Goal: Information Seeking & Learning: Find specific fact

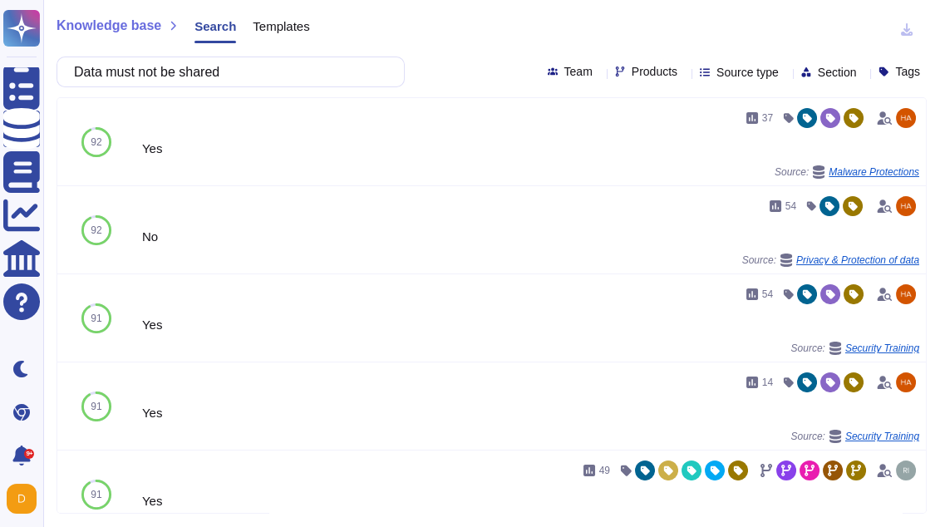
scroll to position [448, 0]
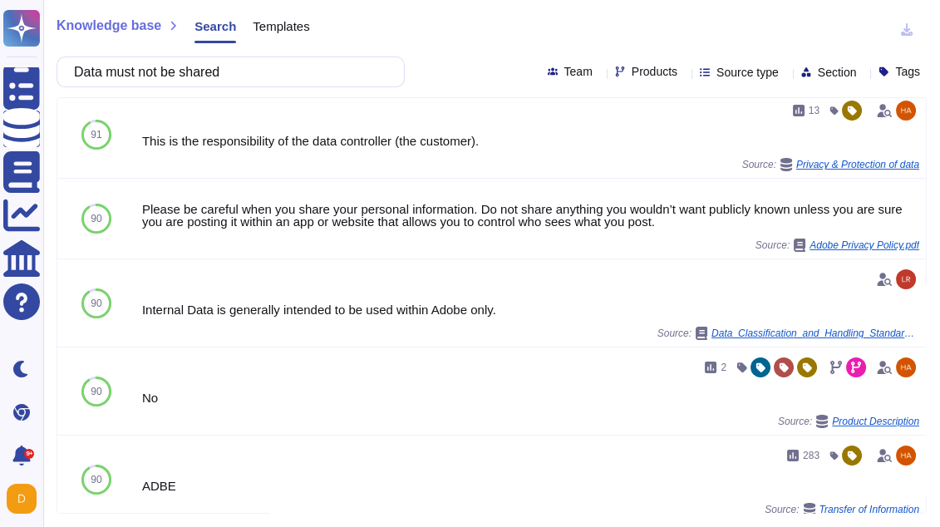
click at [47, 75] on div "Knowledge base Search Templates Data must not be shared Team Products Source ty…" at bounding box center [491, 263] width 896 height 527
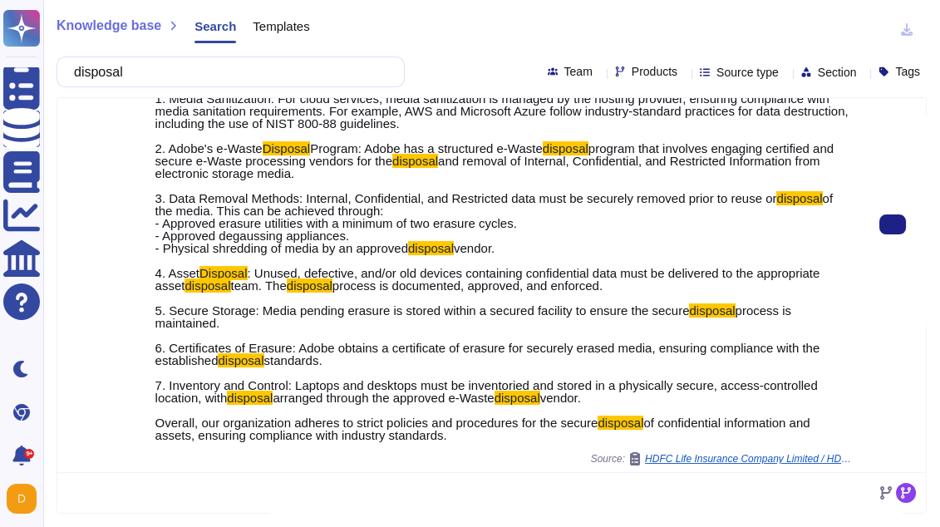
scroll to position [411, 0]
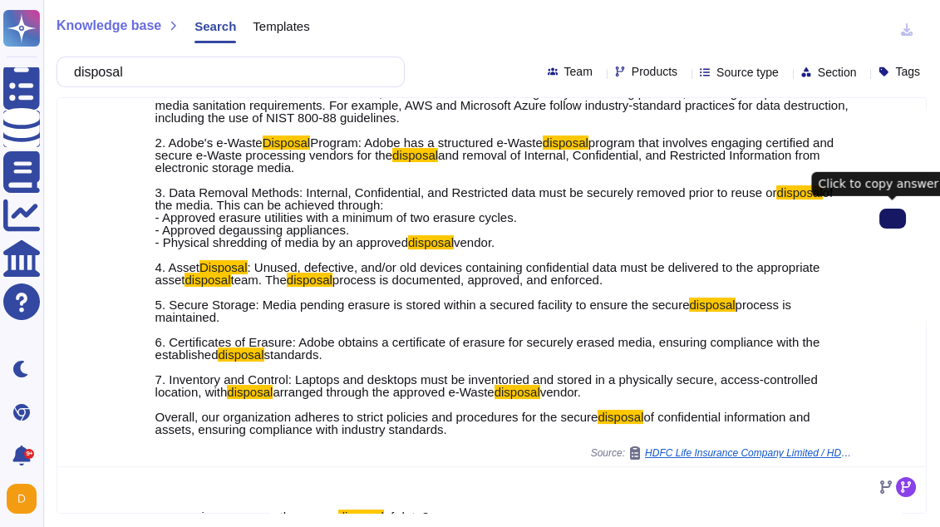
type input "disposal"
click at [882, 221] on button at bounding box center [892, 219] width 27 height 20
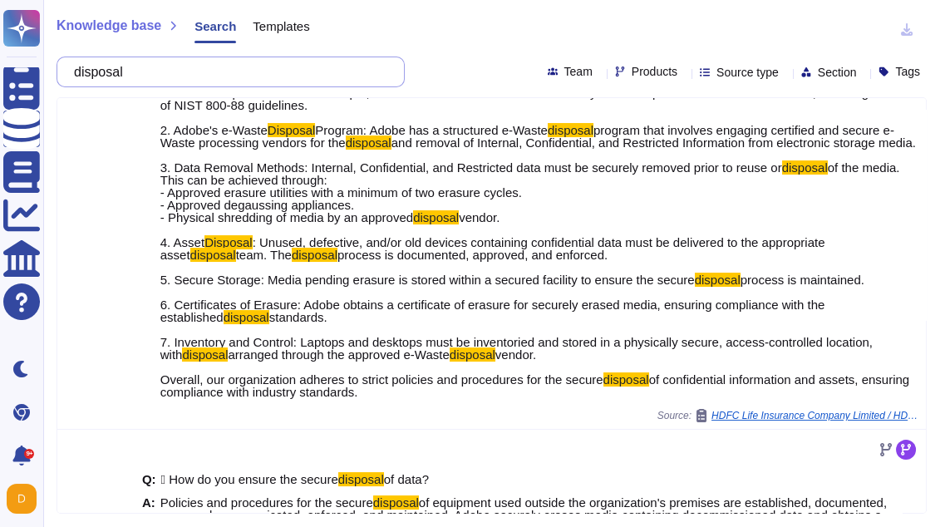
click at [216, 72] on input "disposal" at bounding box center [227, 71] width 322 height 29
paste input "• Sanitization must also extend to backup copies made during recovery/restore o…"
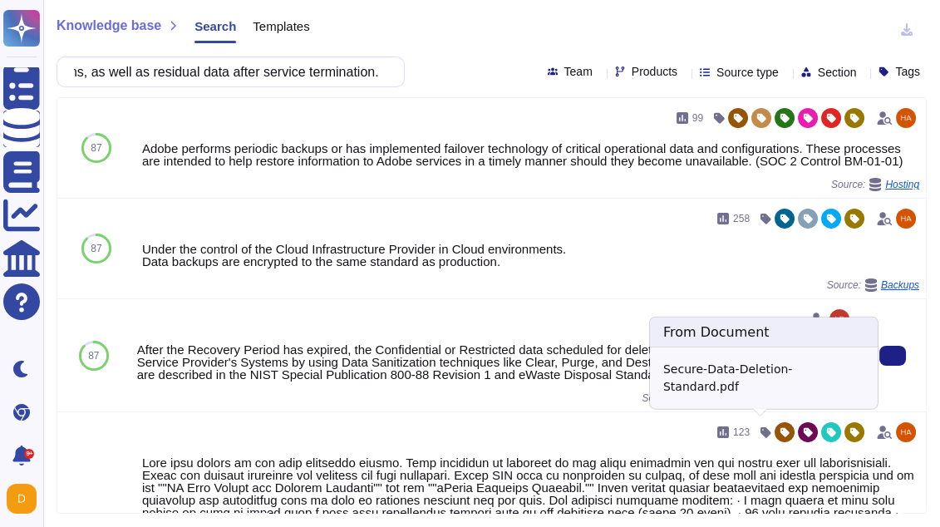
scroll to position [0, 0]
click at [808, 403] on span "Secure-Data-Deletion-Standard.pdf" at bounding box center [774, 398] width 156 height 10
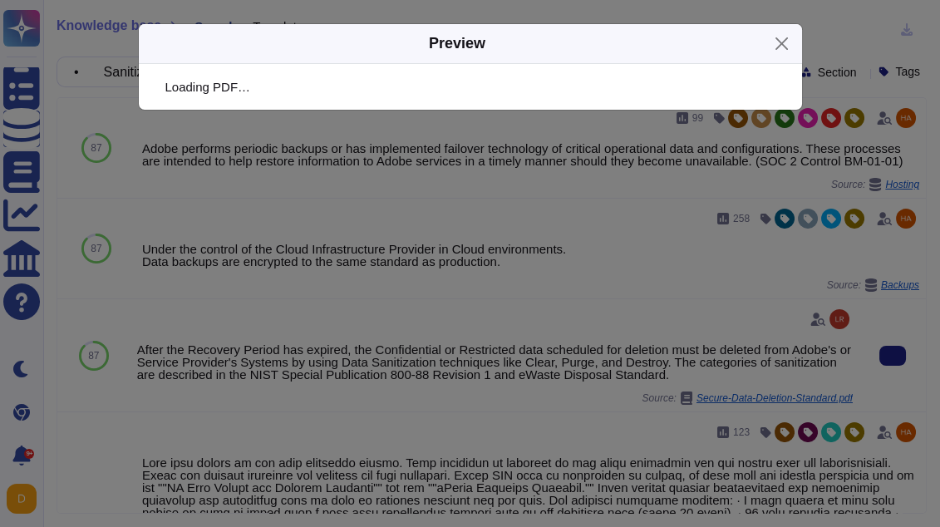
scroll to position [10, 0]
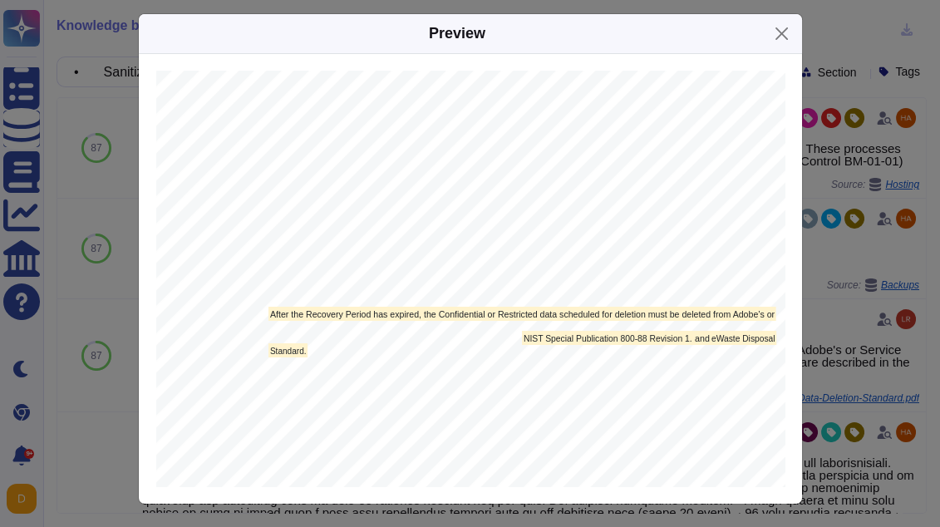
click at [852, 351] on div "Preview 1. Overview This Secure Deletion Standard establishes that all Confiden…" at bounding box center [470, 263] width 940 height 527
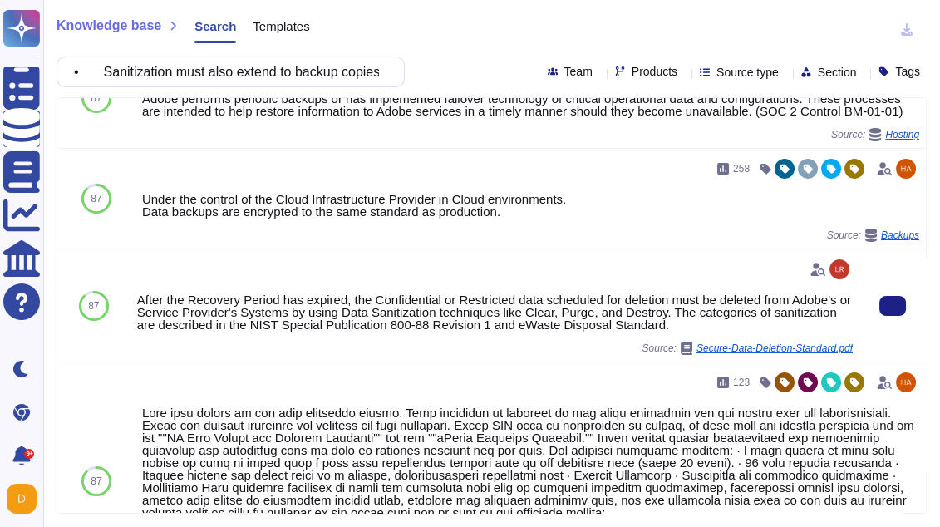
scroll to position [52, 0]
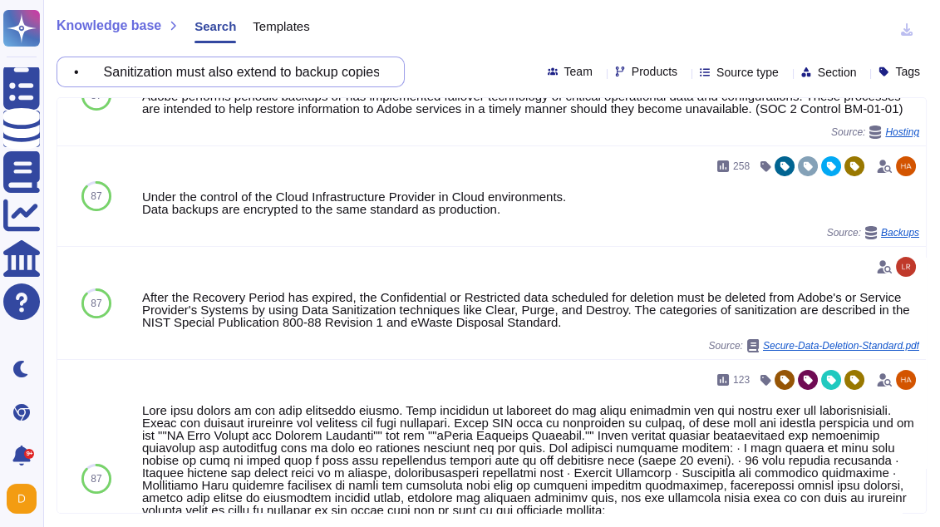
click at [281, 68] on input "• Sanitization must also extend to backup copies made during recovery/restore o…" at bounding box center [227, 71] width 322 height 29
paste input "Complete data portability from the customer to another cloud provider or to cus…"
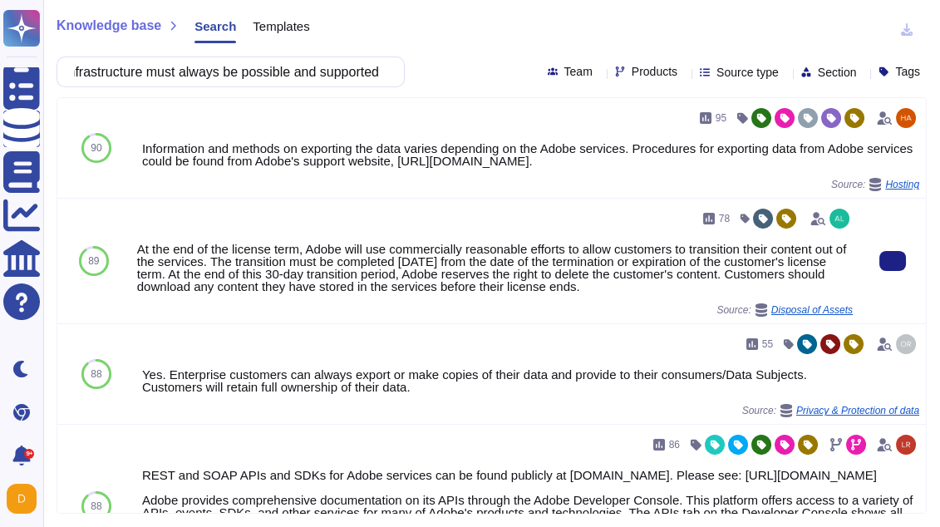
type input "Complete data portability from the customer to another cloud provider or to cus…"
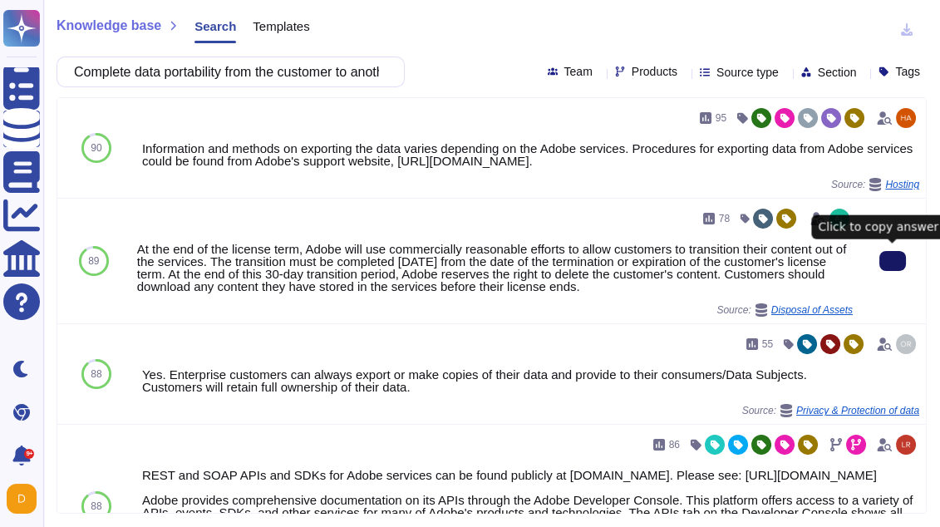
click at [892, 261] on icon at bounding box center [892, 261] width 0 height 0
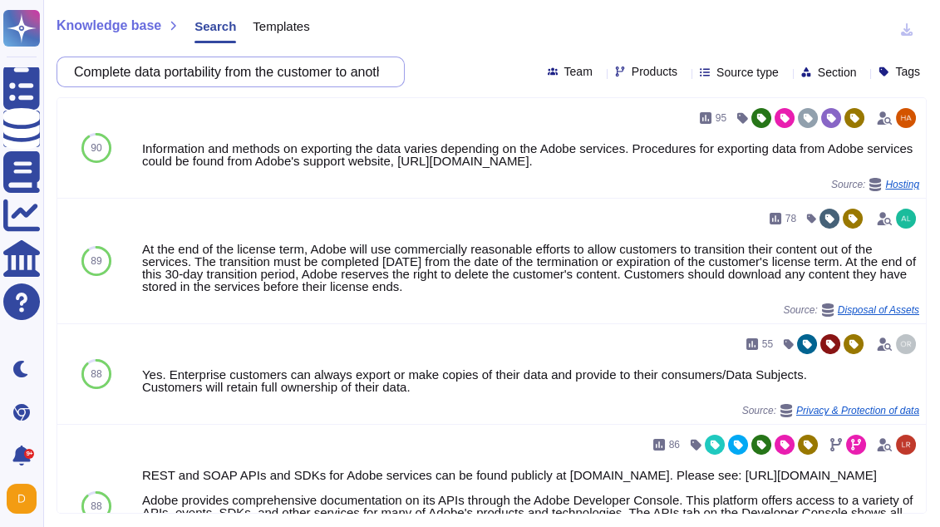
click at [192, 69] on input "Complete data portability from the customer to another cloud provider or to cus…" at bounding box center [227, 71] width 322 height 29
paste input "where are the keys stored when encryption takes places for customer data?"
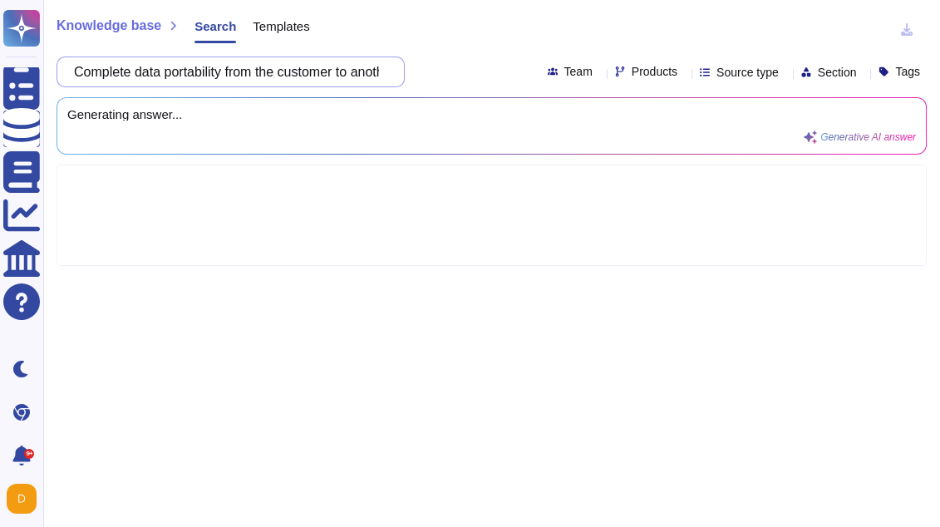
scroll to position [0, 165]
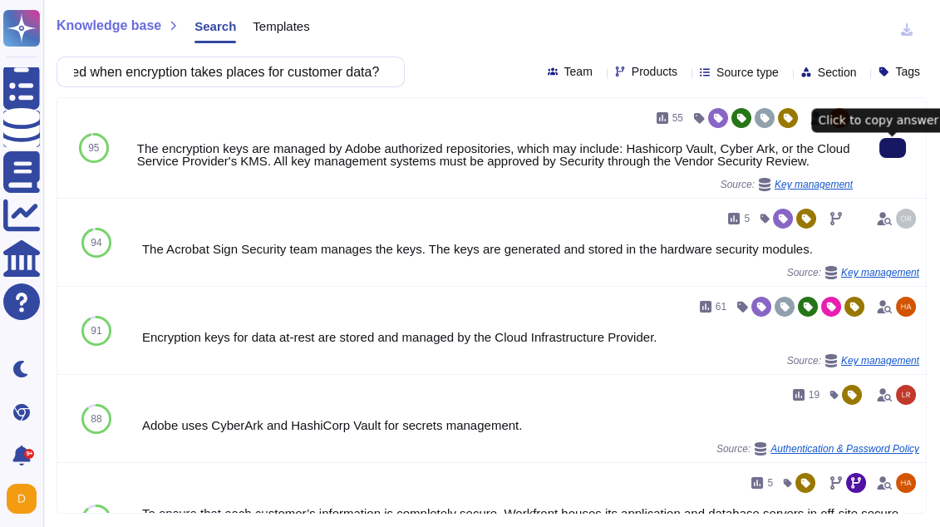
type input "where are the keys stored when encryption takes places for customer data?"
click at [892, 148] on icon at bounding box center [892, 148] width 0 height 0
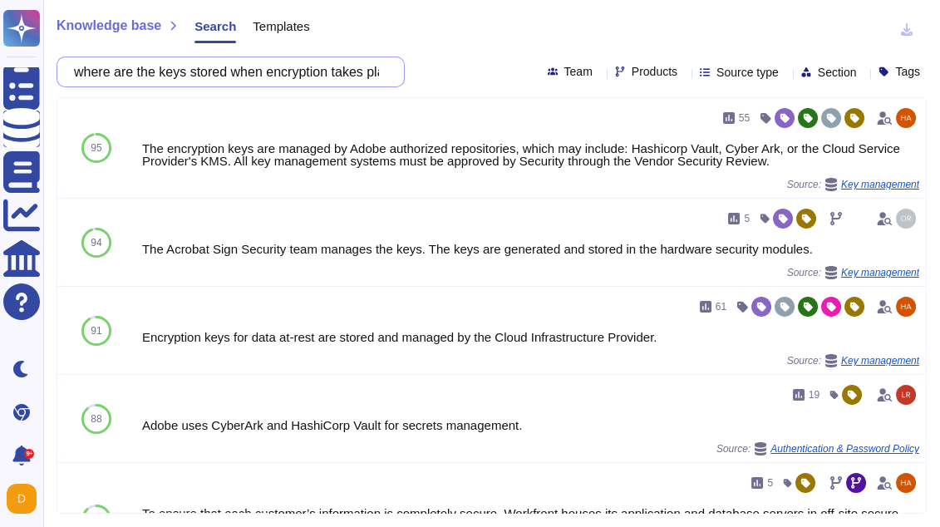
click at [214, 81] on input "where are the keys stored when encryption takes places for customer data?" at bounding box center [227, 71] width 322 height 29
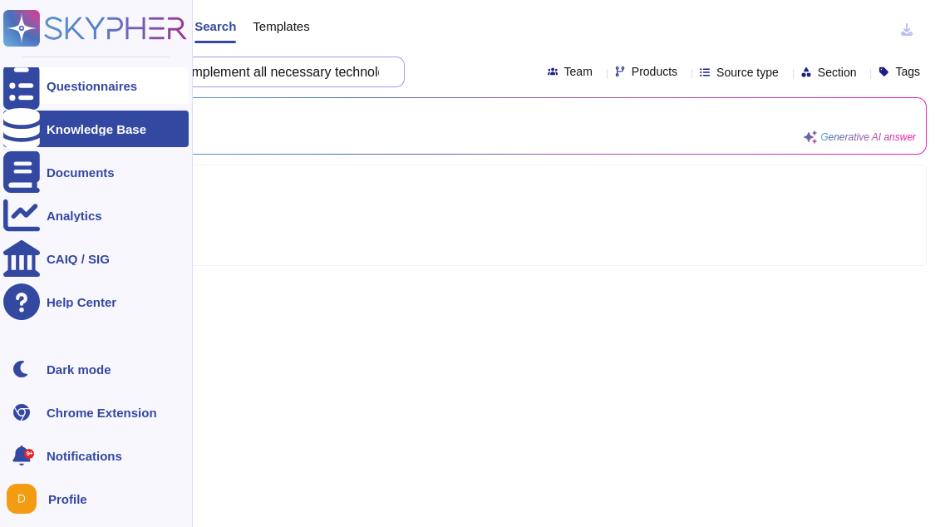
drag, startPoint x: 119, startPoint y: 69, endPoint x: 41, endPoint y: 67, distance: 78.1
click at [41, 67] on div "Questionnaires Knowledge Base Documents Analytics CAIQ / SIG Help Center Dark m…" at bounding box center [470, 263] width 940 height 527
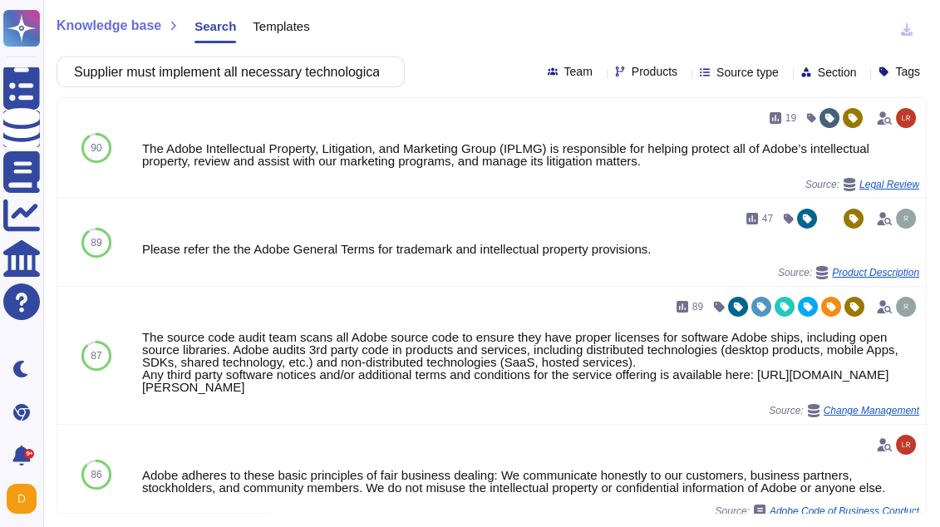
type input "Supplier must implement all necessary technological and organizational solution…"
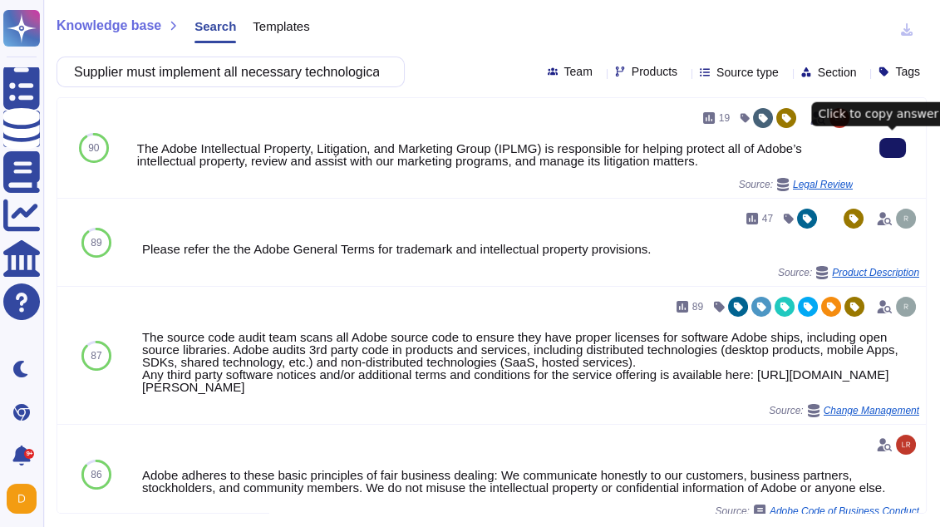
click at [882, 151] on button at bounding box center [892, 148] width 27 height 20
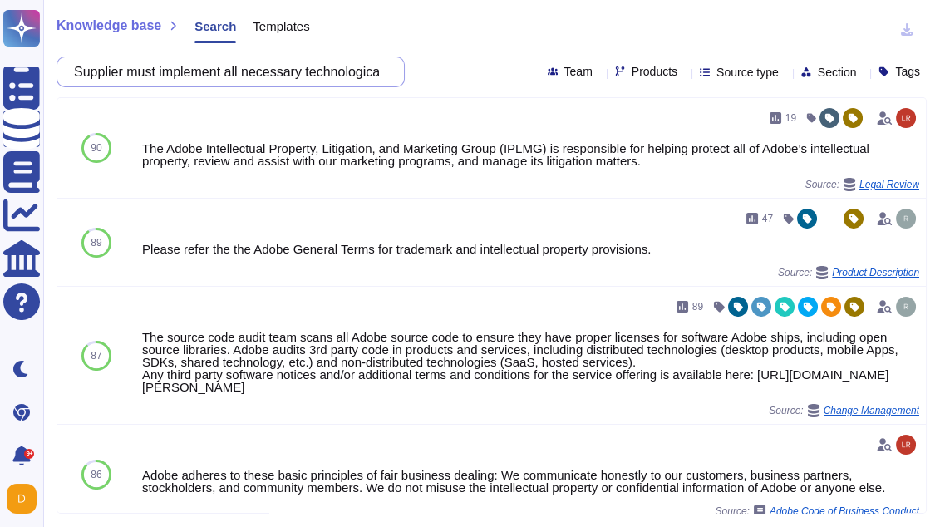
click at [243, 76] on input "Supplier must implement all necessary technological and organizational solution…" at bounding box center [227, 71] width 322 height 29
paste input "• Supplier must provide for vulnerability reporting, resolution, and management…"
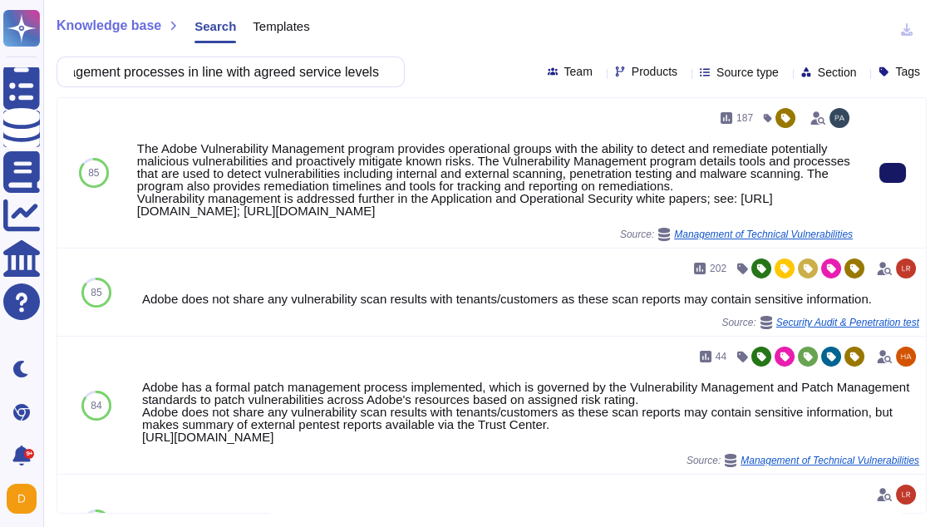
type input "• Supplier must provide for vulnerability reporting, resolution, and management…"
click at [892, 173] on icon at bounding box center [892, 173] width 0 height 0
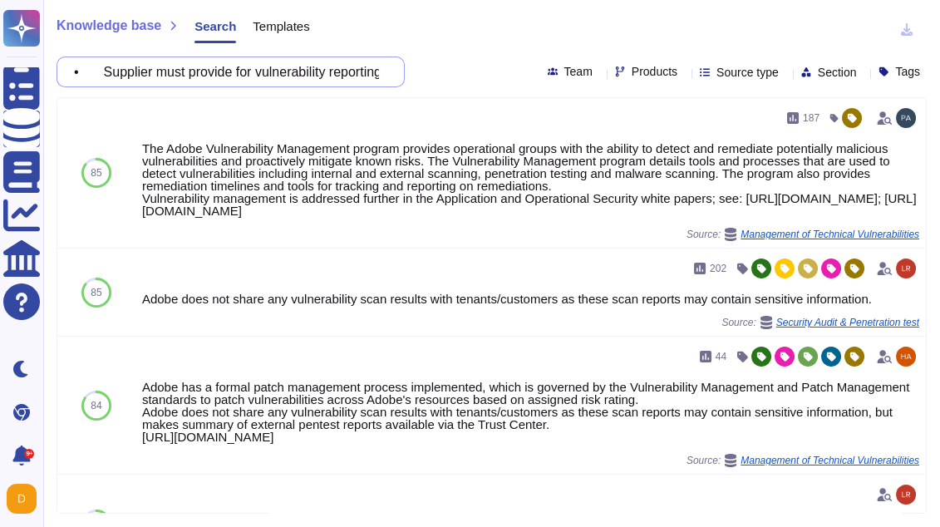
click at [297, 66] on input "• Supplier must provide for vulnerability reporting, resolution, and management…" at bounding box center [227, 71] width 322 height 29
paste input "FINCANTIERI may request security audits on Supplier properties relating to Finc…"
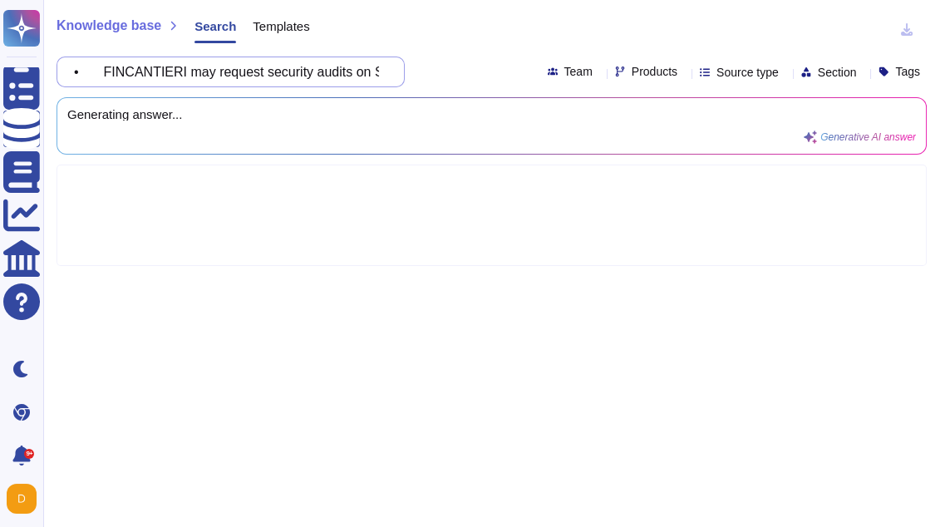
click at [165, 71] on input "• FINCANTIERI may request security audits on Supplier properties relating to Fi…" at bounding box center [227, 71] width 322 height 29
click at [246, 71] on input "Customer may request security audits on Supplier properties relating to Fincant…" at bounding box center [227, 71] width 322 height 29
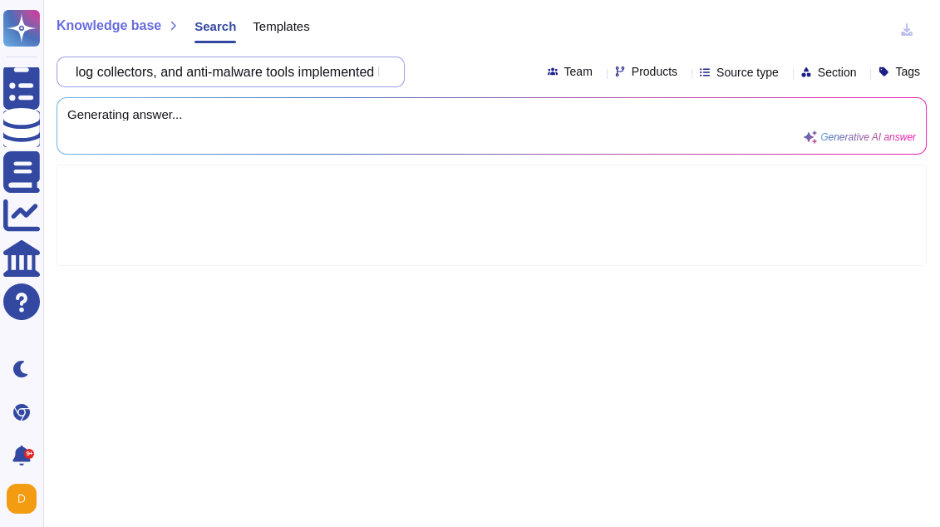
scroll to position [0, 1258]
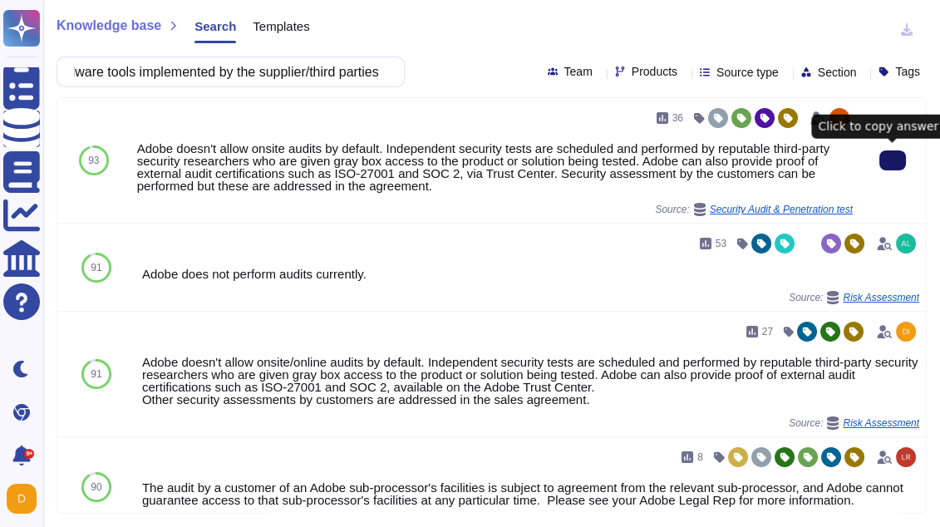
type input "Customer may request security audits on Supplier properties relating to custome…"
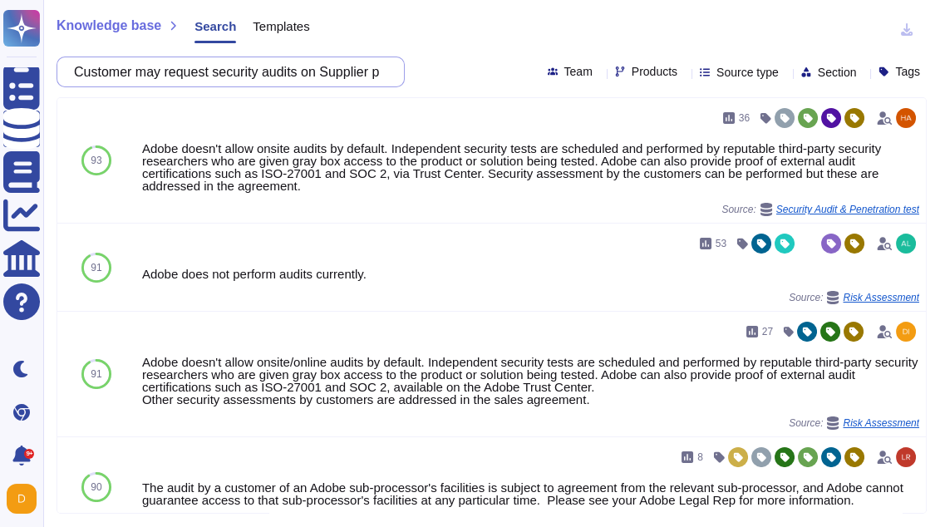
click at [177, 70] on input "Customer may request security audits on Supplier properties relating to custome…" at bounding box center [227, 71] width 322 height 29
paste input "the cloud provider may provide results from tests conducted by a suitably quali…"
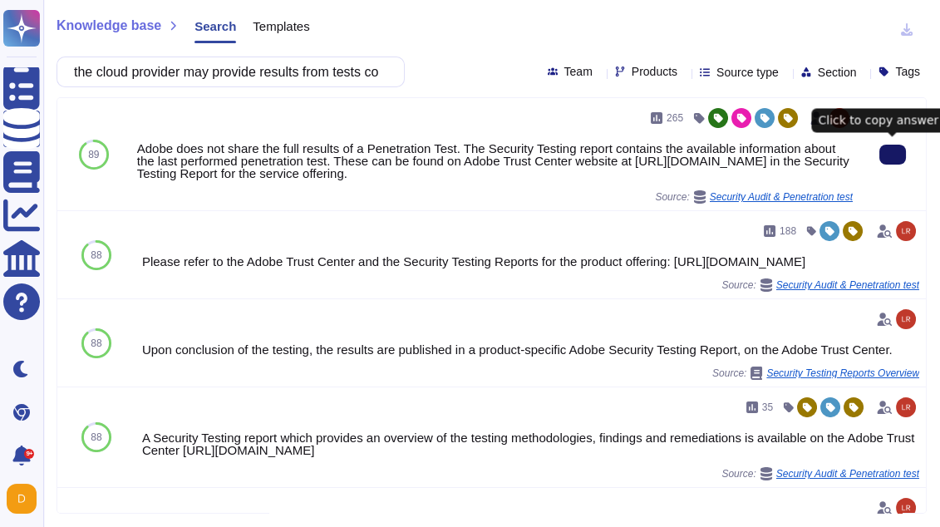
type input "the cloud provider may provide results from tests conducted by a suitably quali…"
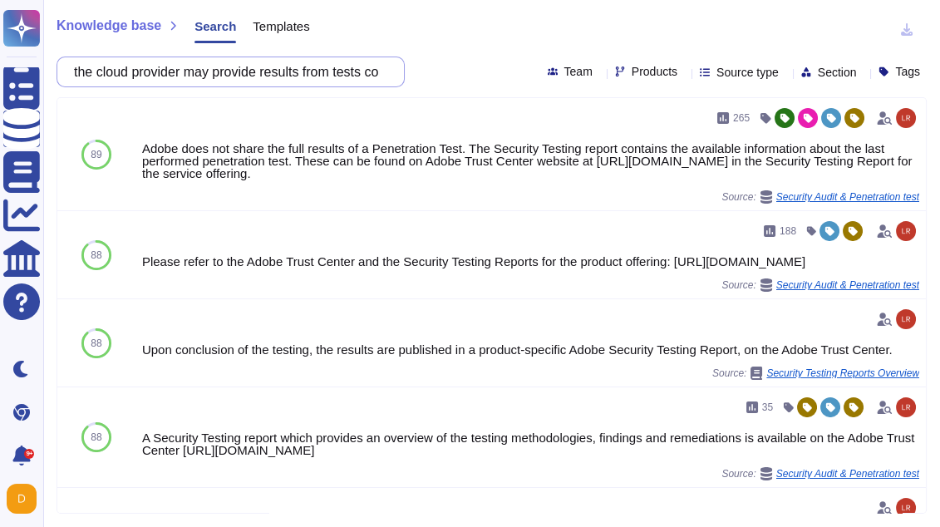
click at [266, 77] on input "the cloud provider may provide results from tests conducted by a suitably quali…" at bounding box center [227, 71] width 322 height 29
paste input "• FINCANTIERI may request vulnerability assessment and penetration tests on Sup…"
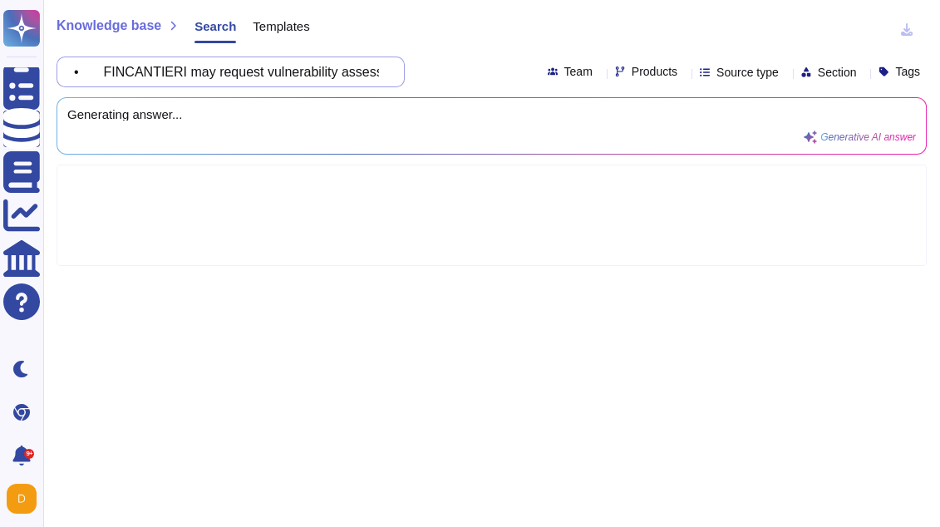
click at [163, 72] on input "• FINCANTIERI may request vulnerability assessment and penetration tests on Sup…" at bounding box center [227, 71] width 322 height 29
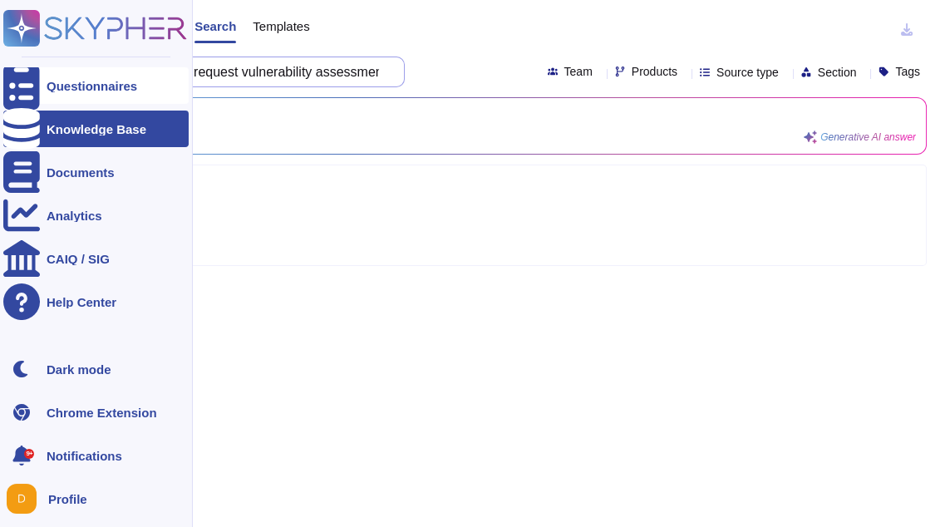
drag, startPoint x: 118, startPoint y: 76, endPoint x: 28, endPoint y: 76, distance: 89.7
click at [28, 76] on div "Questionnaires Knowledge Base Documents Analytics CAIQ / SIG Help Center Dark m…" at bounding box center [470, 263] width 940 height 527
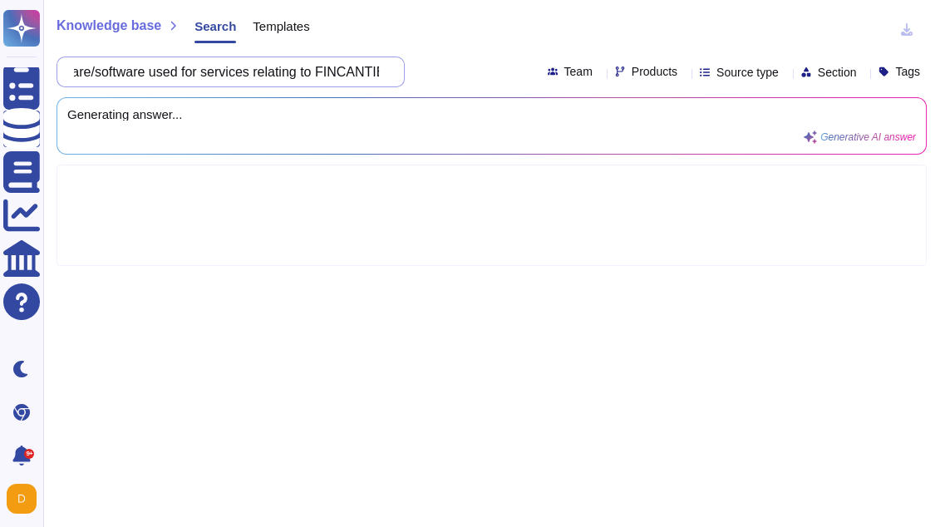
scroll to position [0, 672]
click at [290, 70] on input "Customer may request vulnerability assessment and penetration tests on Supplier…" at bounding box center [227, 71] width 322 height 29
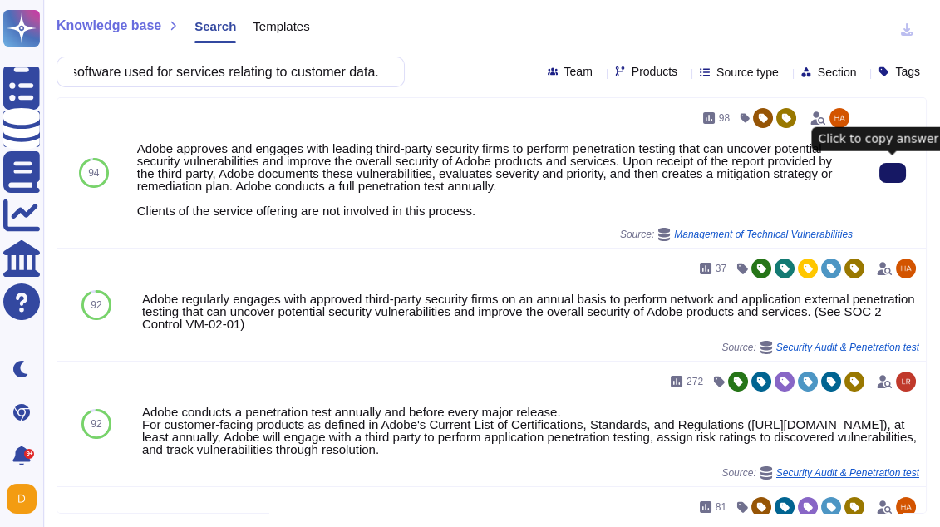
type input "Customer may request vulnerability assessment and penetration tests on Supplier…"
click at [904, 180] on button at bounding box center [892, 173] width 27 height 20
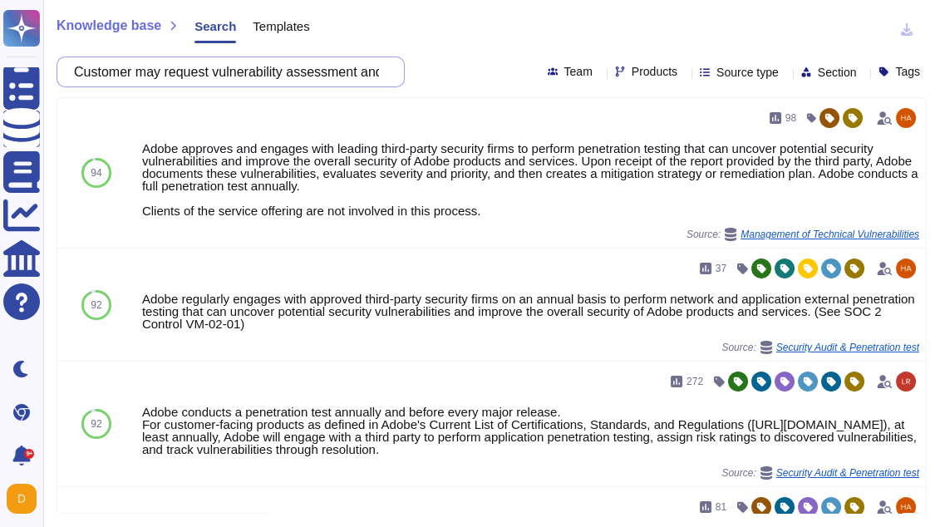
click at [231, 71] on input "Customer may request vulnerability assessment and penetration tests on Supplier…" at bounding box center [227, 71] width 322 height 29
paste input "the Supplier can provide results at its own expense from a reputable expert com…"
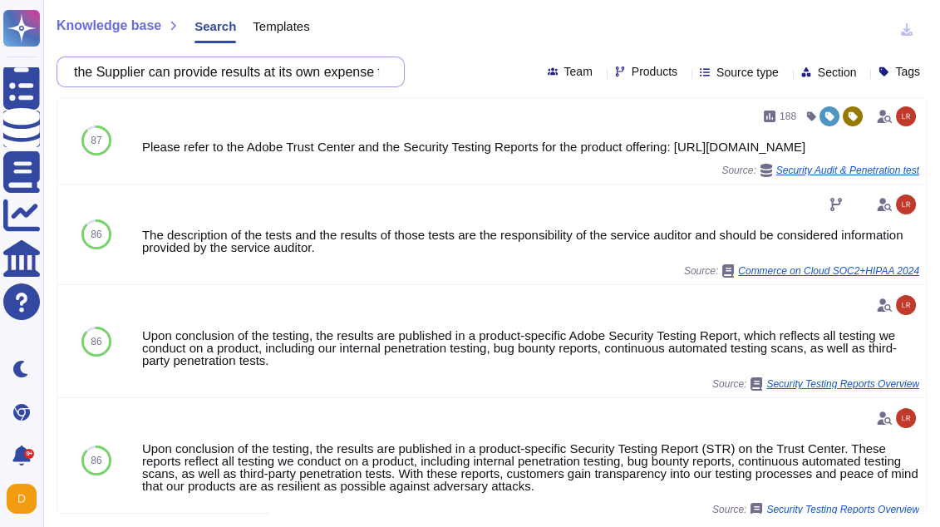
scroll to position [257, 0]
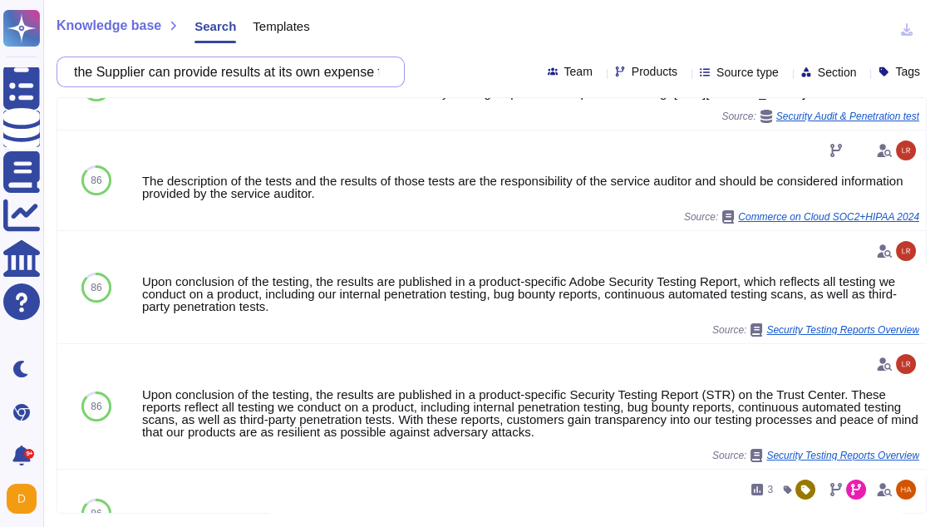
click at [308, 74] on input "the Supplier can provide results at its own expense from a reputable expert com…" at bounding box center [227, 71] width 322 height 29
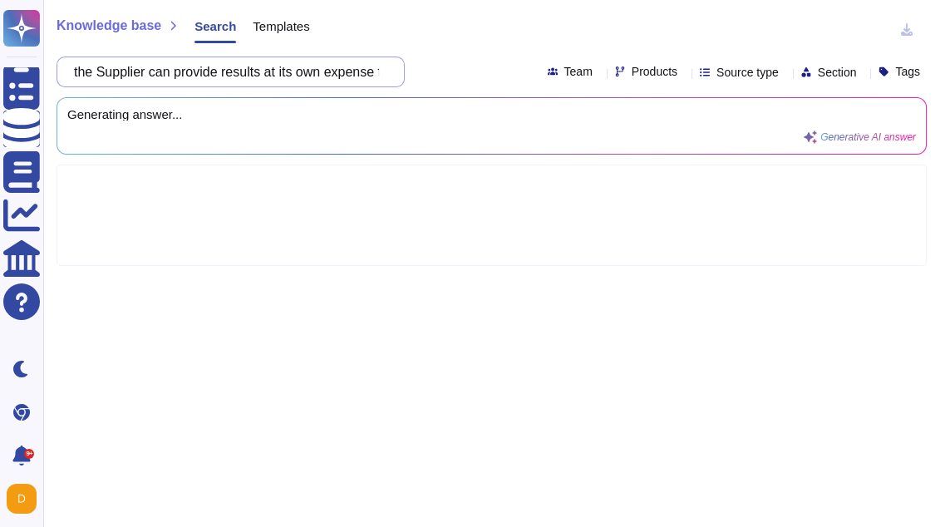
scroll to position [0, 0]
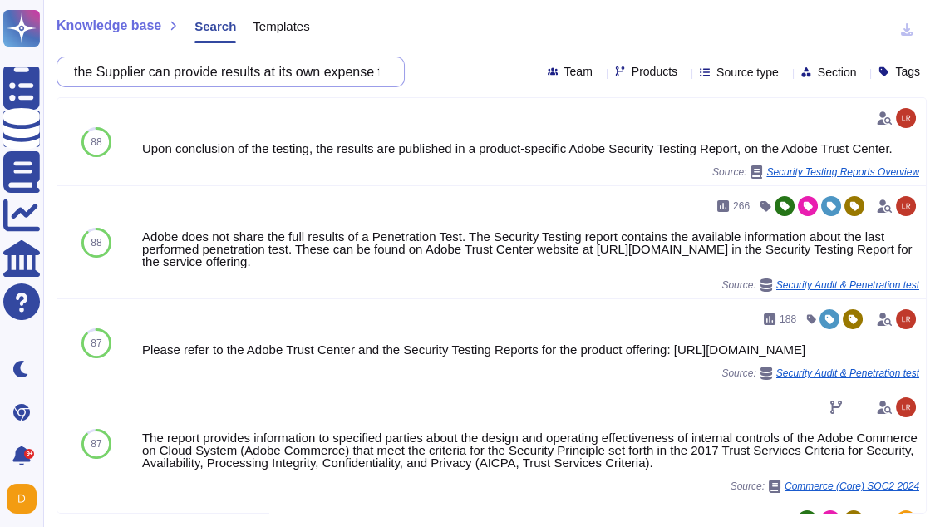
click at [308, 74] on input "the Supplier can provide results at its own expense from a reputable expert com…" at bounding box center [227, 71] width 322 height 29
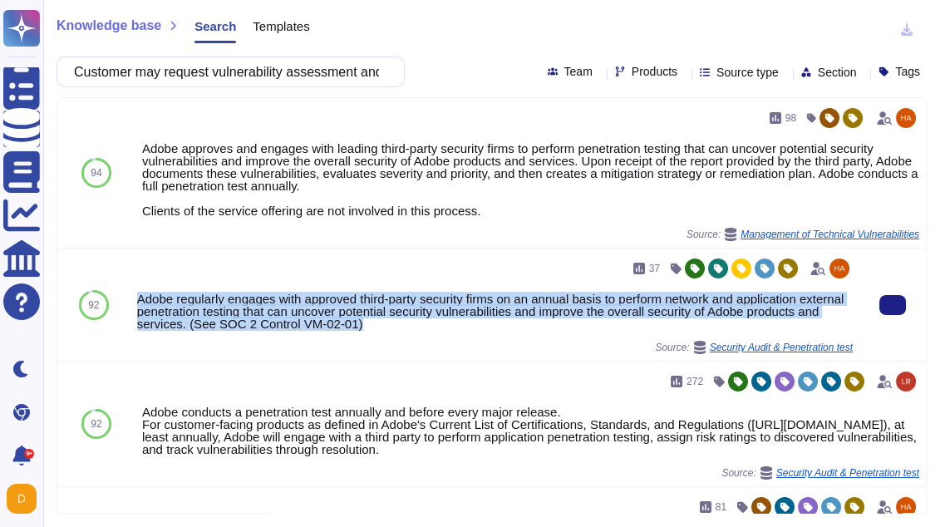
drag, startPoint x: 139, startPoint y: 298, endPoint x: 503, endPoint y: 327, distance: 365.0
click at [503, 327] on div "Adobe regularly engages with approved third-party security firms on an annual b…" at bounding box center [494, 310] width 715 height 37
copy div "Adobe regularly engages with approved third-party security firms on an annual b…"
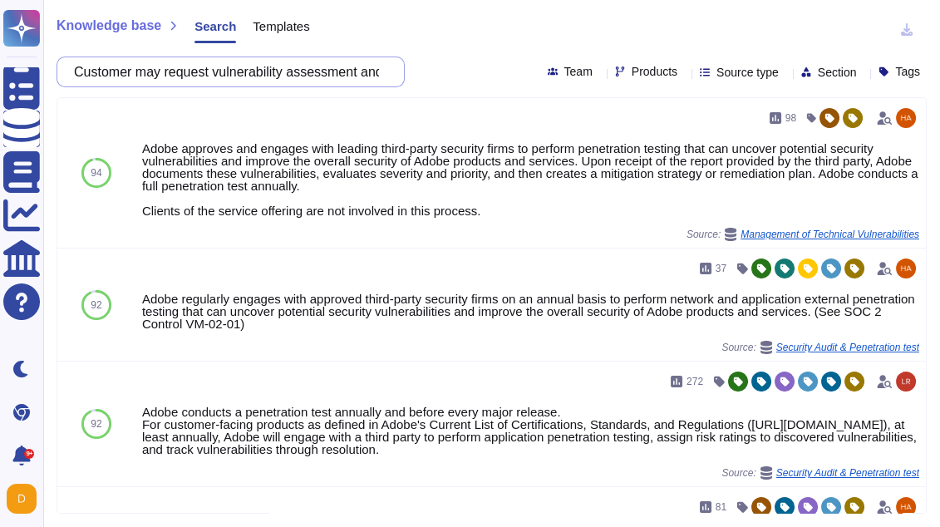
click at [323, 75] on input "Customer may request vulnerability assessment and penetration tests on Supplier…" at bounding box center [227, 71] width 322 height 29
paste input "• Network Security Monitoring mechanisms must be present to promptly detect cyb…"
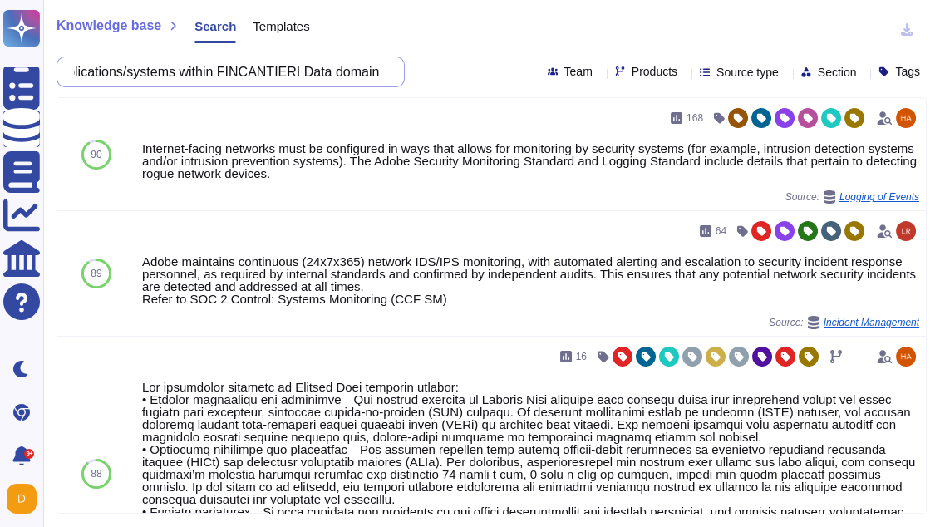
click at [268, 69] on input "• Network Security Monitoring mechanisms must be present to promptly detect cyb…" at bounding box center [227, 71] width 322 height 29
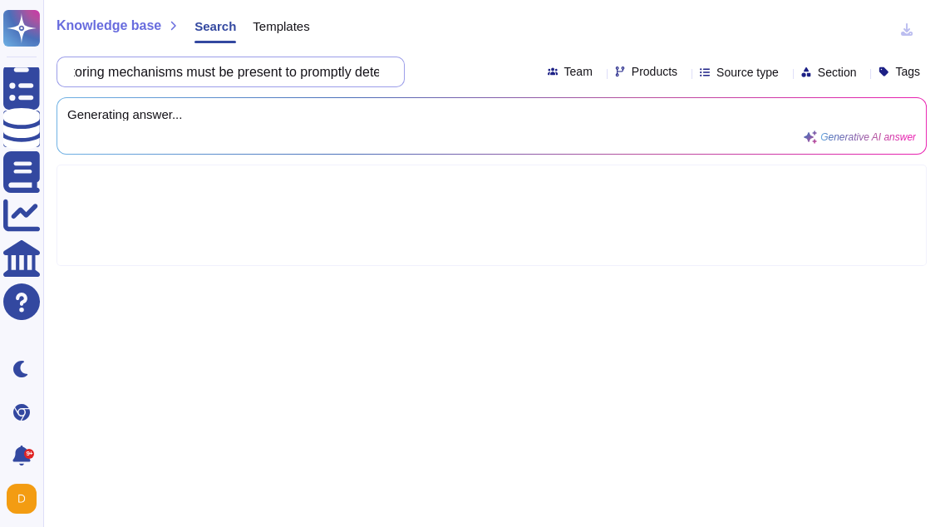
scroll to position [0, 0]
drag, startPoint x: 119, startPoint y: 76, endPoint x: 72, endPoint y: 74, distance: 46.6
click at [71, 74] on div "• Network Security Monitoring mechanisms must be present to promptly detect cyb…" at bounding box center [230, 71] width 348 height 31
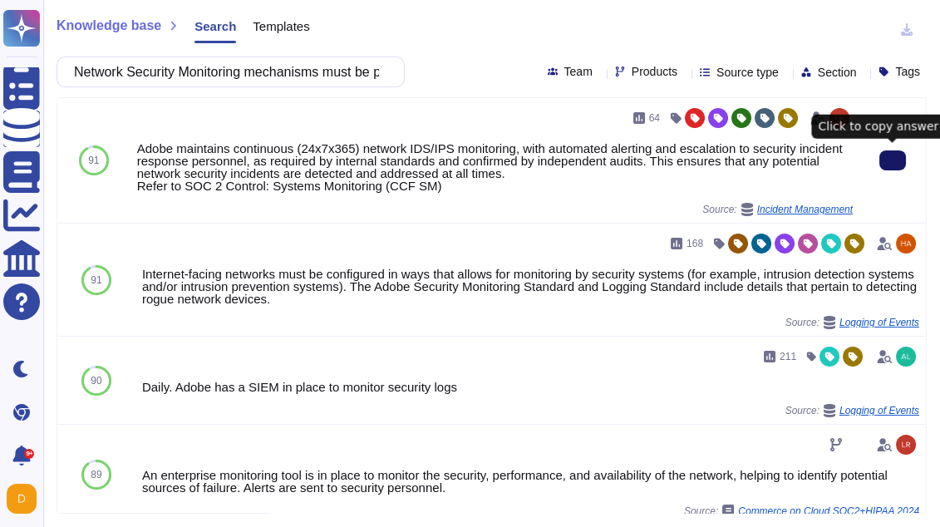
type input "Network Security Monitoring mechanisms must be present to promptly detect cyber…"
click at [885, 152] on button at bounding box center [892, 160] width 27 height 20
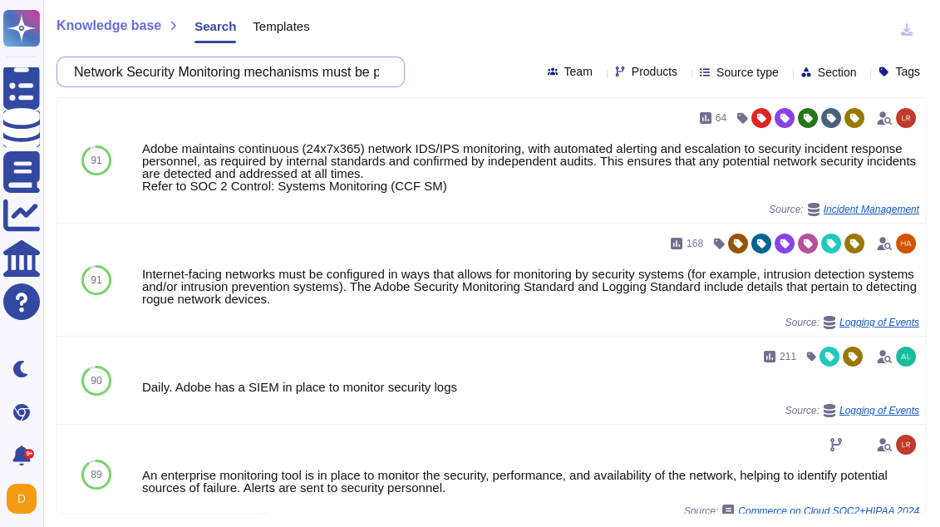
click at [323, 73] on input "Network Security Monitoring mechanisms must be present to promptly detect cyber…" at bounding box center [227, 71] width 322 height 29
paste input "• A vulnerability management process must be implemented and maintained"
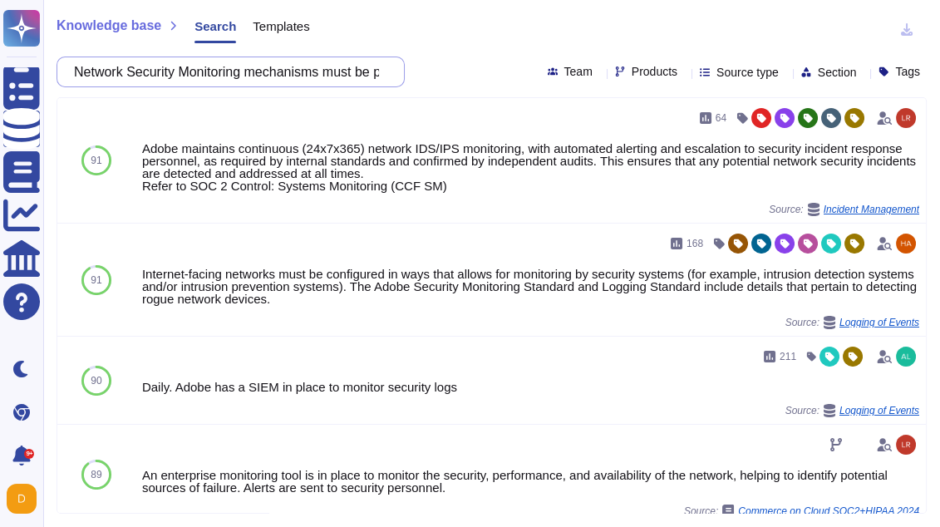
scroll to position [0, 189]
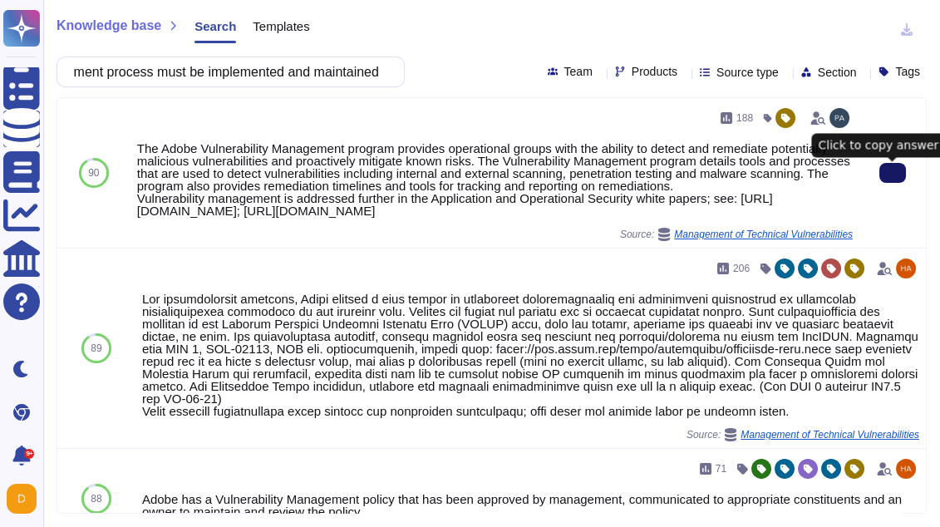
type input "• A vulnerability management process must be implemented and maintained"
click at [881, 182] on button at bounding box center [892, 173] width 27 height 20
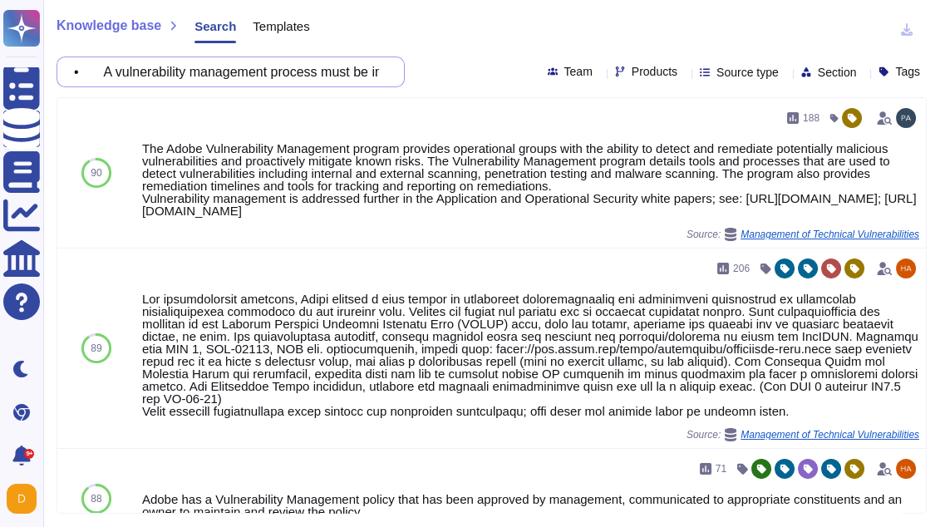
click at [170, 64] on input "• A vulnerability management process must be implemented and maintained" at bounding box center [227, 71] width 322 height 29
paste input "For every service, the Supplier must: o Run Penetration Tests at least semiannu…"
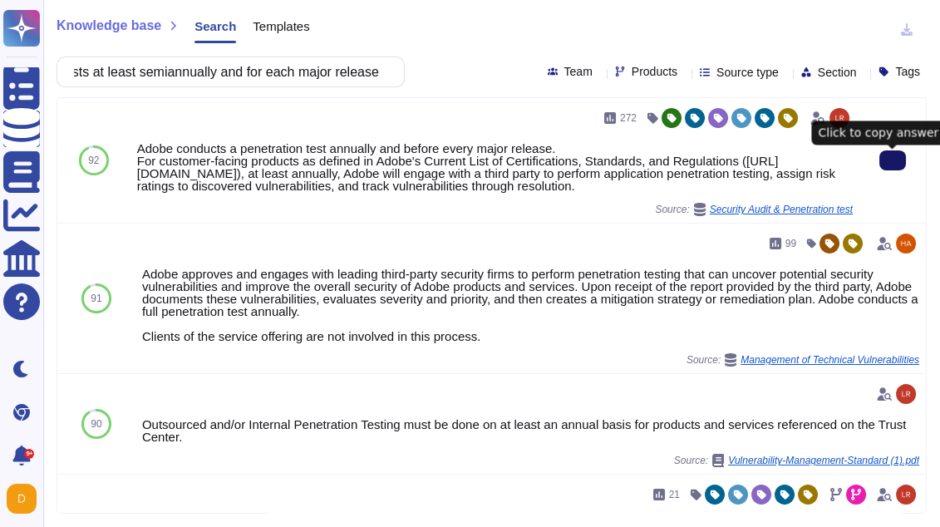
type input "• For every service, the Supplier must: o Run Penetration Tests at least semian…"
click at [892, 160] on icon at bounding box center [892, 160] width 0 height 0
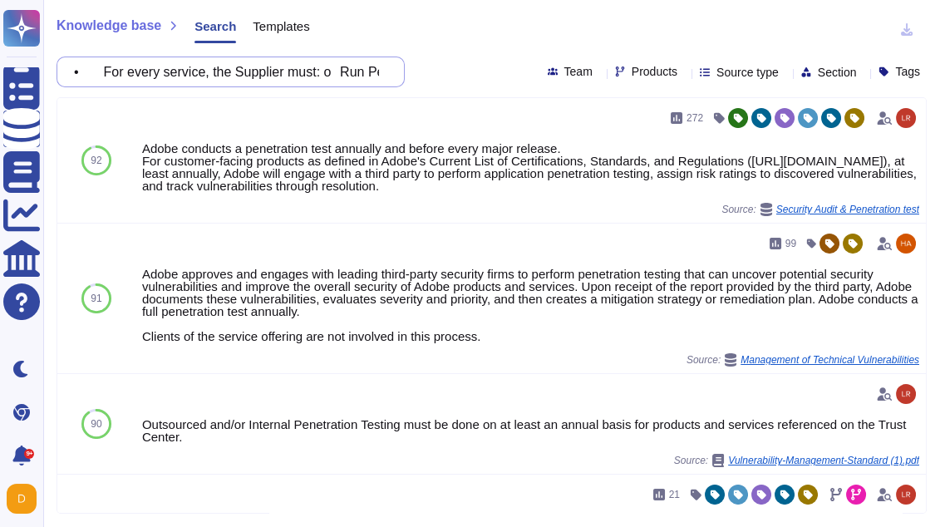
click at [218, 73] on input "• For every service, the Supplier must: o Run Penetration Tests at least semian…" at bounding box center [227, 71] width 322 height 29
paste input "The use of insecure protocols for exposing services or data exchange is not all…"
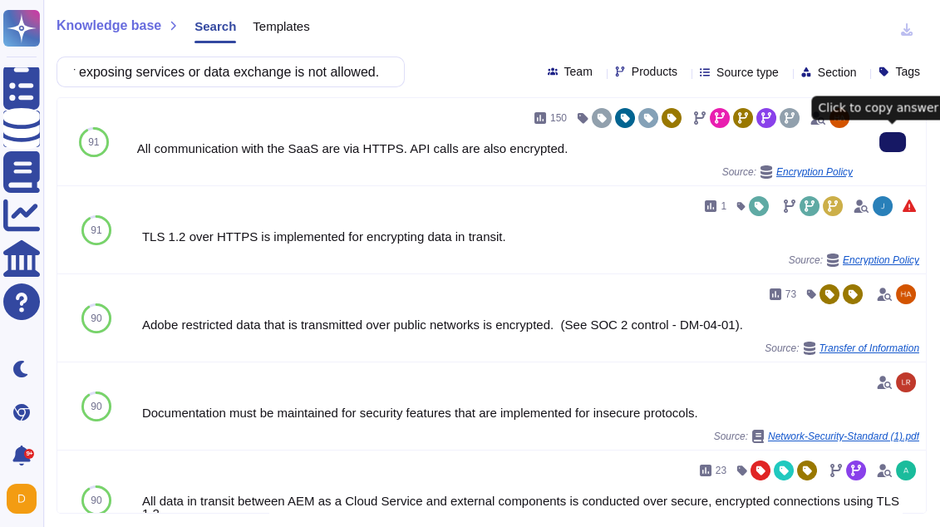
type input "• The use of insecure protocols for exposing services or data exchange is not a…"
click at [879, 140] on button at bounding box center [892, 142] width 27 height 20
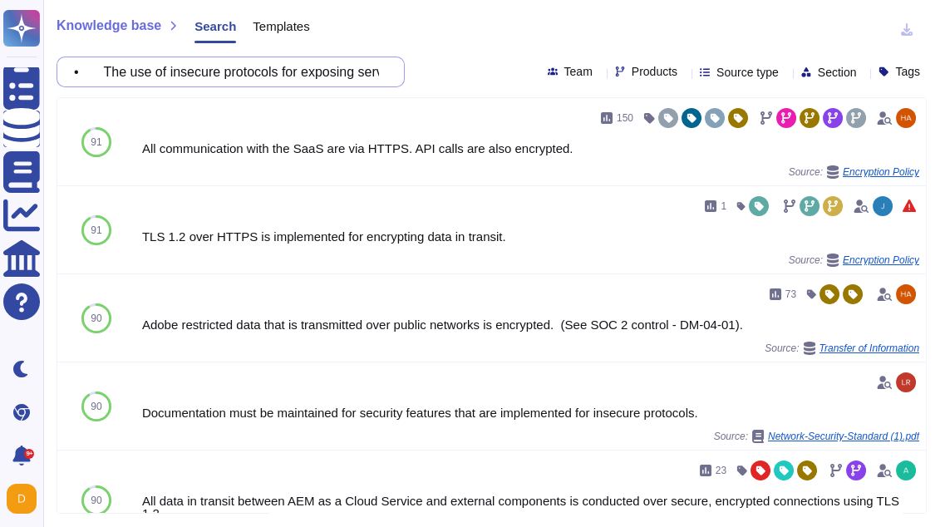
click at [273, 61] on input "• The use of insecure protocols for exposing services or data exchange is not a…" at bounding box center [227, 71] width 322 height 29
paste input "Electronic data exchanges and all interactions between FINCANTIERI systems and …"
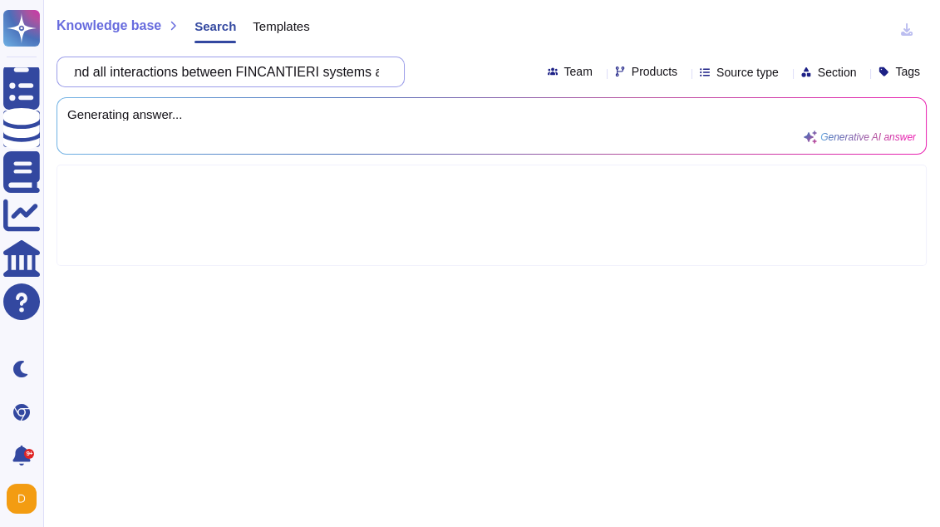
scroll to position [0, 191]
click at [277, 72] on input "• Electronic data exchanges and all interactions between FINCANTIERI systems an…" at bounding box center [227, 71] width 322 height 29
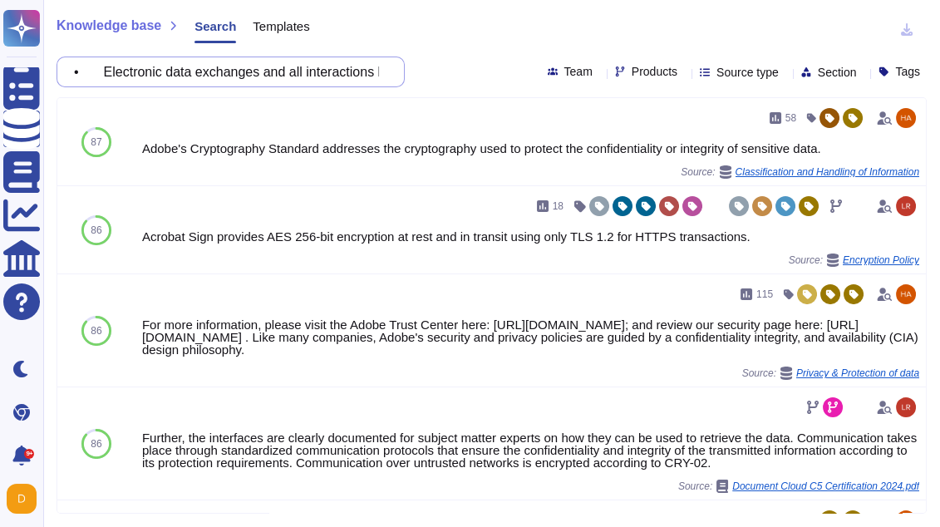
drag, startPoint x: 120, startPoint y: 70, endPoint x: 46, endPoint y: 70, distance: 74.8
click at [46, 70] on div "Knowledge base Search Templates • Electronic data exchanges and all interaction…" at bounding box center [491, 263] width 896 height 527
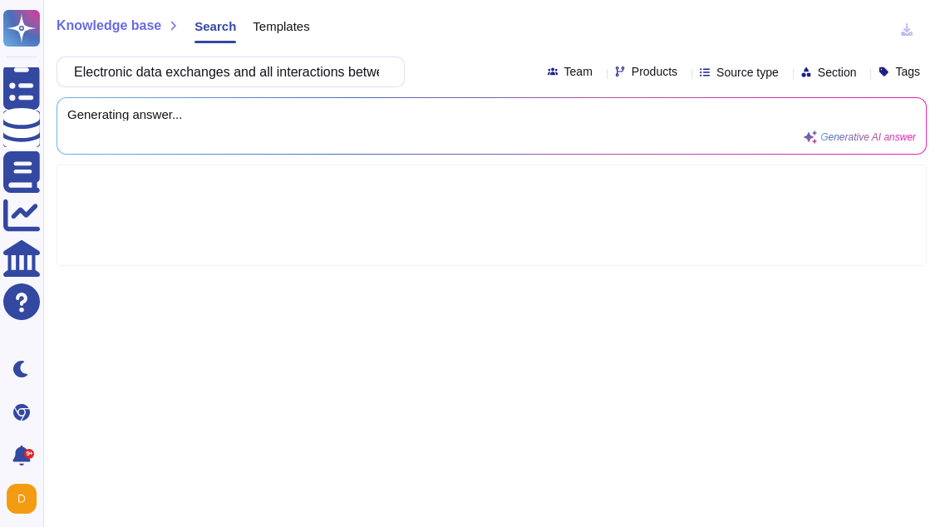
type input "Electronic data exchanges and all interactions between customer systems and the…"
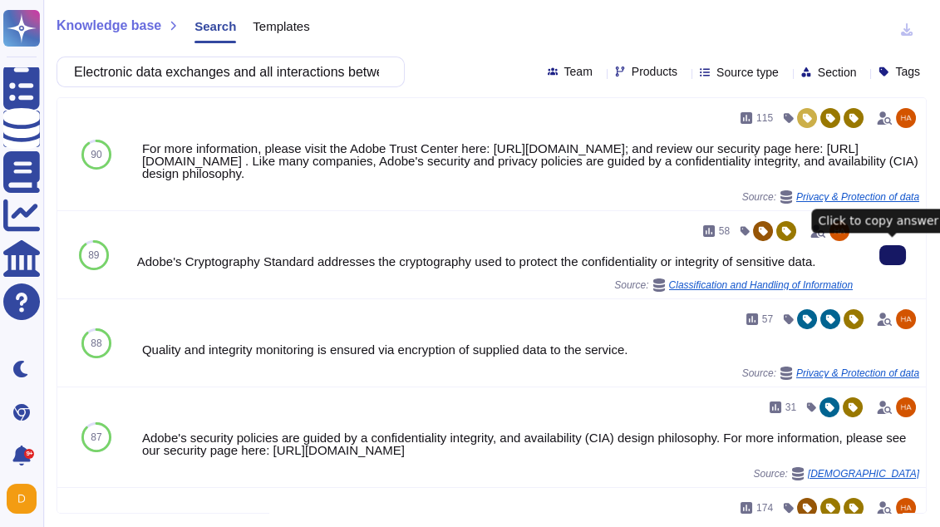
click at [892, 255] on icon at bounding box center [892, 255] width 0 height 0
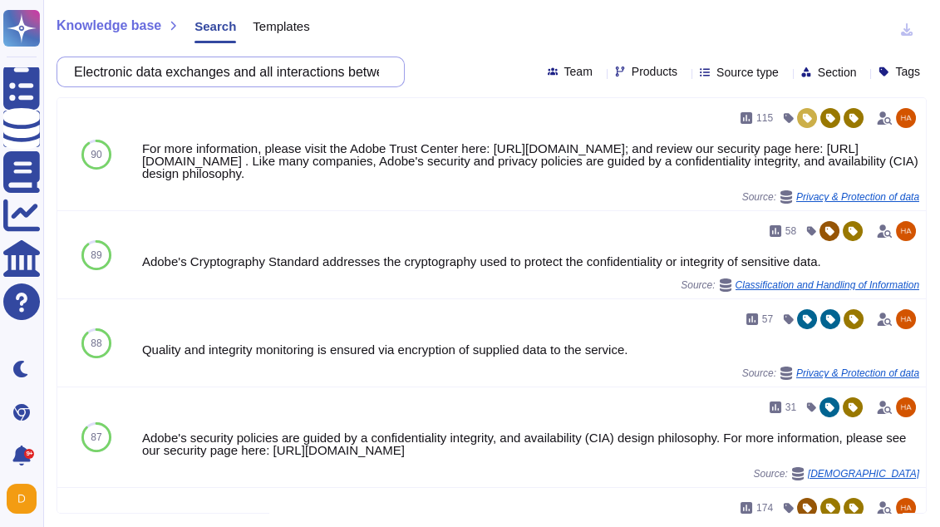
click at [231, 70] on input "Electronic data exchanges and all interactions between customer systems and the…" at bounding box center [227, 71] width 322 height 29
paste input "• All transmissions concerning FINCANTIERI Data must use secure protocols, such…"
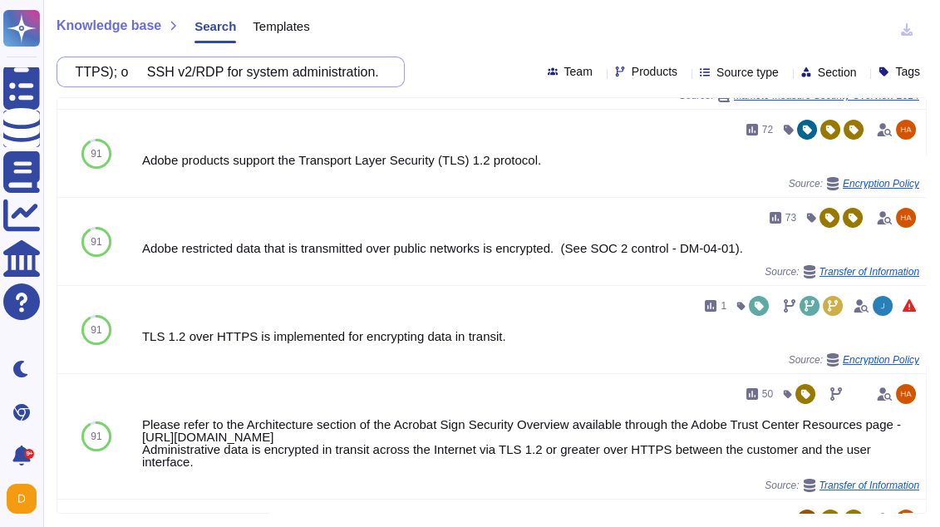
scroll to position [375, 0]
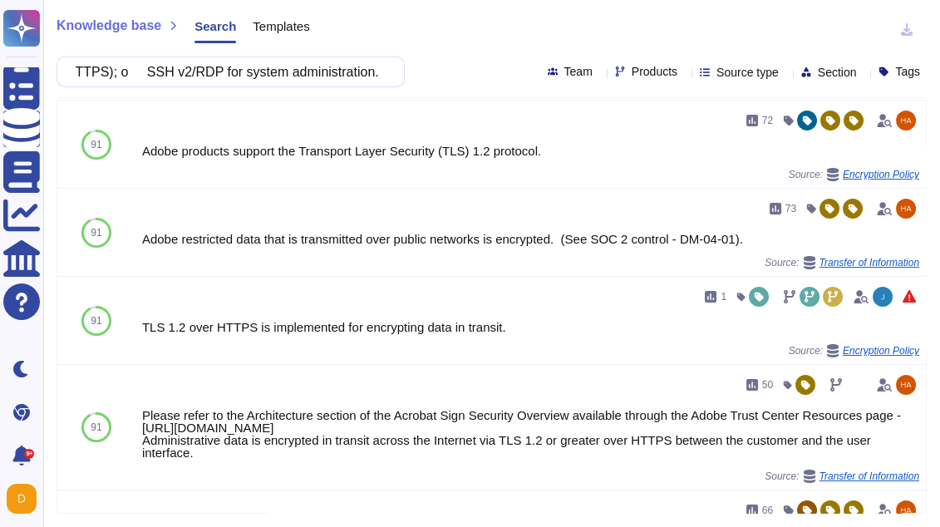
type input "• All transmissions concerning FINCANTIERI Data must use secure protocols, such…"
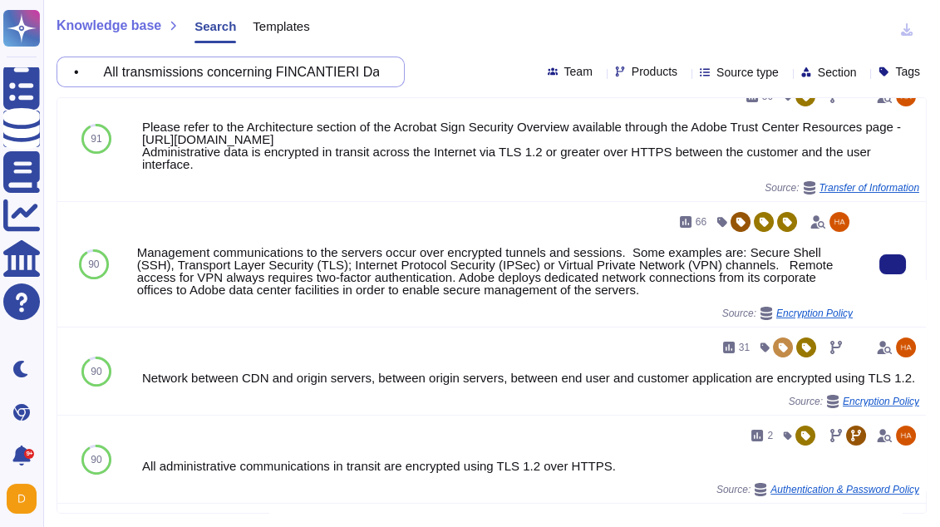
scroll to position [656, 0]
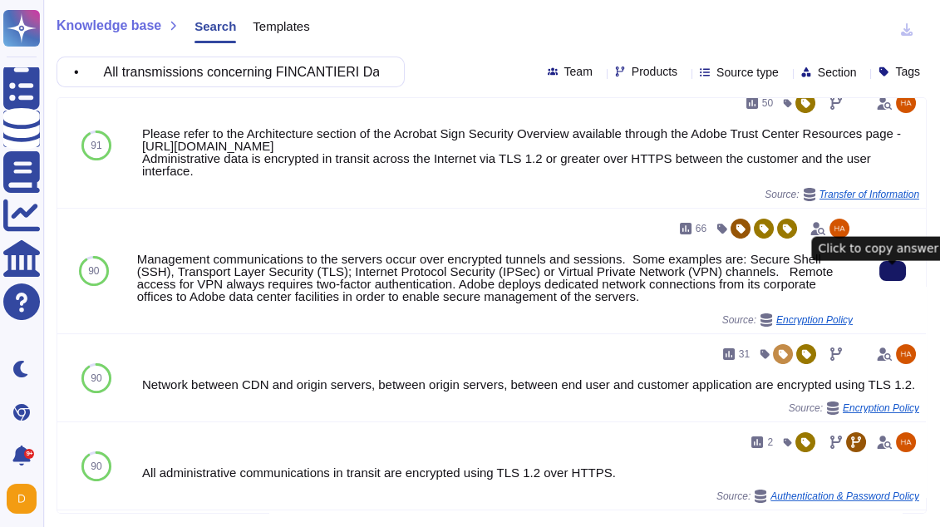
click at [884, 281] on button at bounding box center [892, 271] width 27 height 20
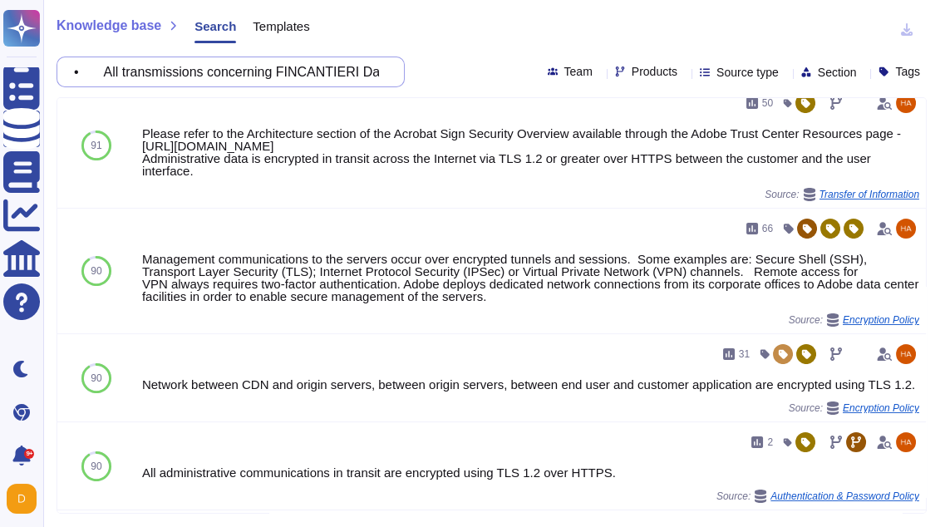
click at [251, 70] on input "• All transmissions concerning FINCANTIERI Data must use secure protocols, such…" at bounding box center [227, 71] width 322 height 29
paste input "SaaS platform and on-premises systems integration must obligatorily use: On-pre…"
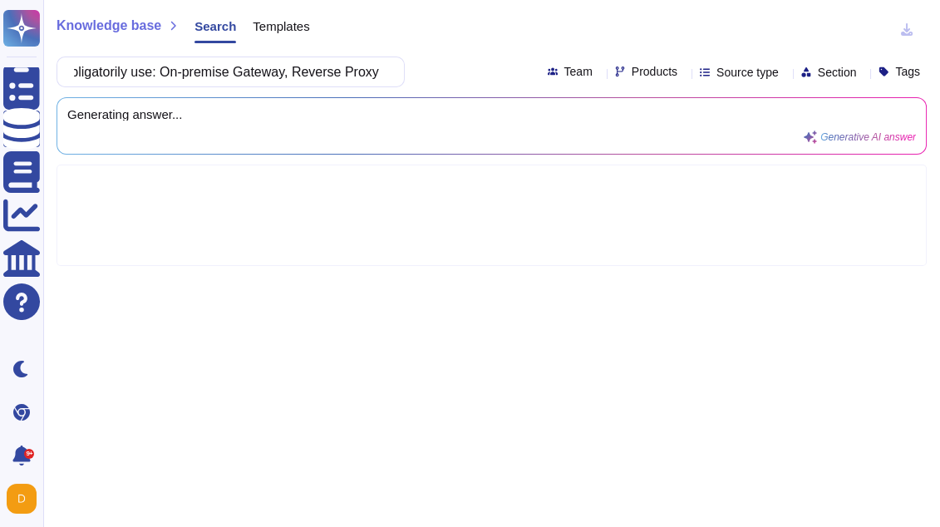
scroll to position [0, 0]
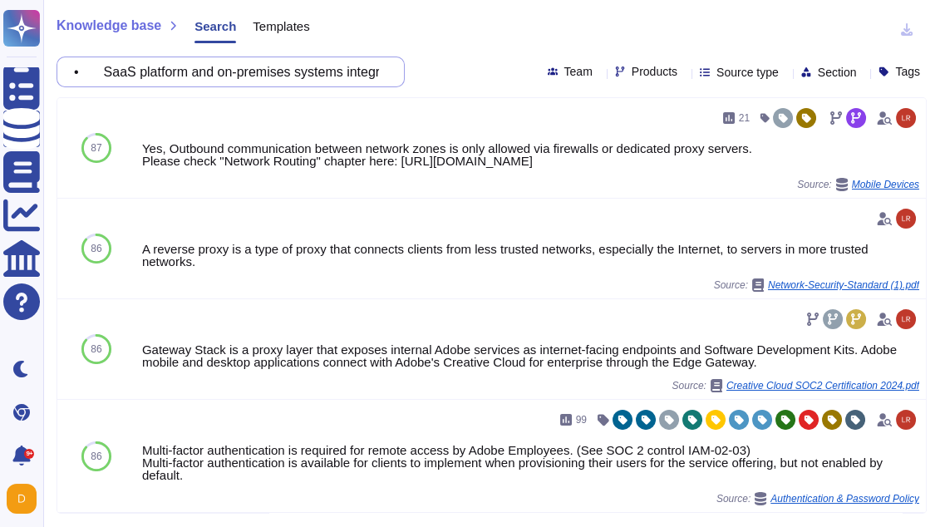
drag, startPoint x: 120, startPoint y: 71, endPoint x: 68, endPoint y: 68, distance: 51.6
click at [68, 68] on div "• SaaS platform and on-premises systems integration must obligatorily use: On-p…" at bounding box center [230, 71] width 348 height 31
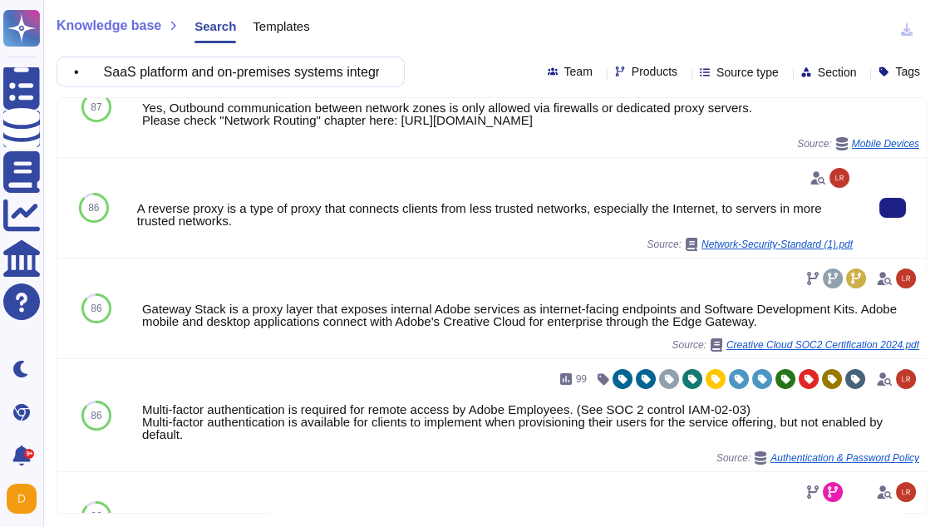
scroll to position [40, 0]
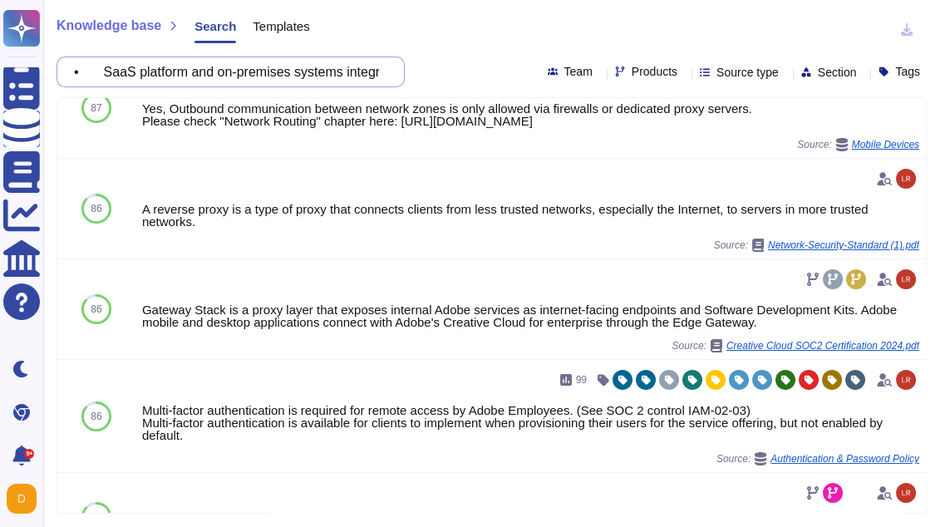
click at [237, 85] on input "• SaaS platform and on-premises systems integration must obligatorily use: On-p…" at bounding box center [227, 71] width 322 height 29
paste input "DoS/DDoS and traffic anomaly protections must be in place, e.g. network configu…"
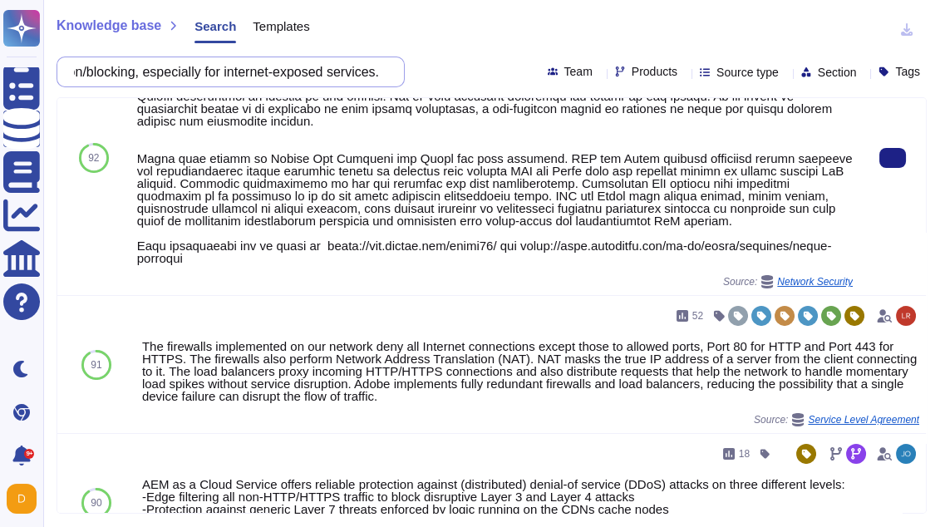
scroll to position [0, 0]
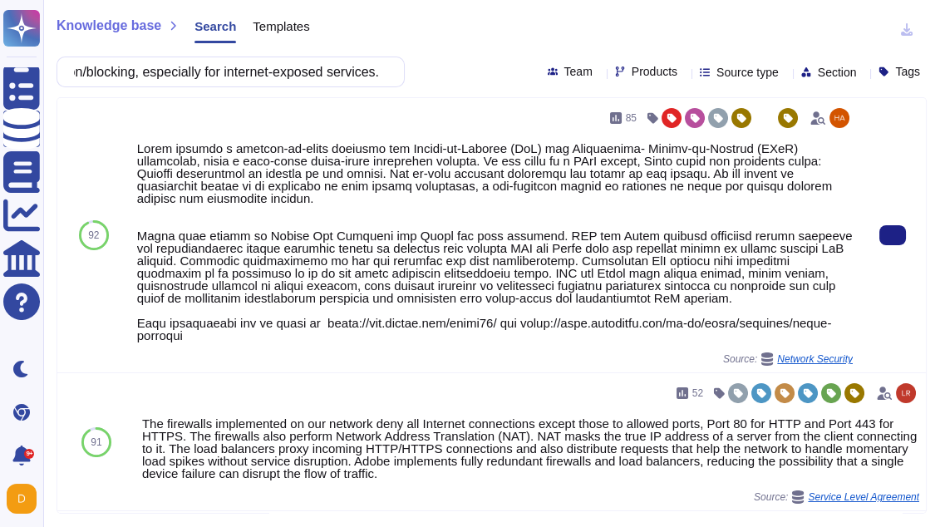
type input "DoS/DDoS and traffic anomaly protections must be in place, e.g. network configu…"
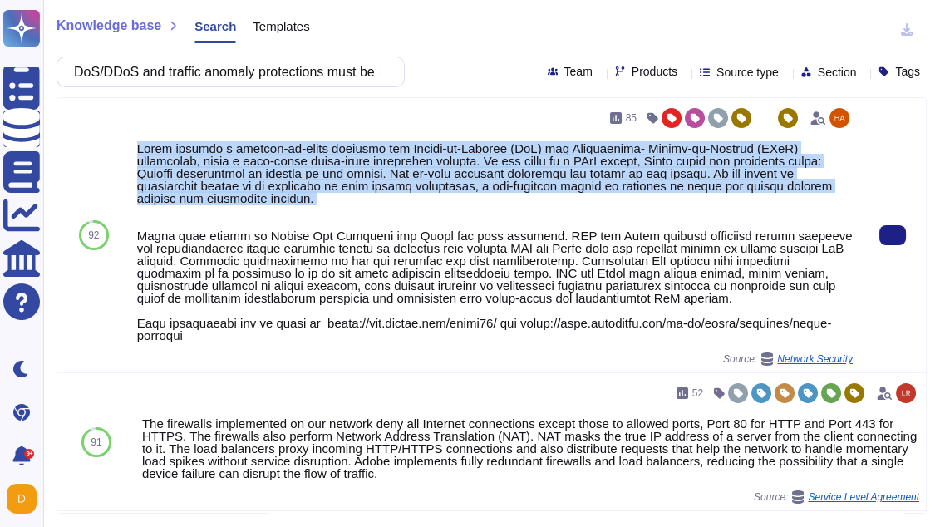
drag, startPoint x: 139, startPoint y: 149, endPoint x: 313, endPoint y: 204, distance: 183.1
click at [313, 204] on div at bounding box center [494, 241] width 715 height 199
copy div "Adobe employs a defense-in-depth strategy for Denial-of-Service (DoS) and Distr…"
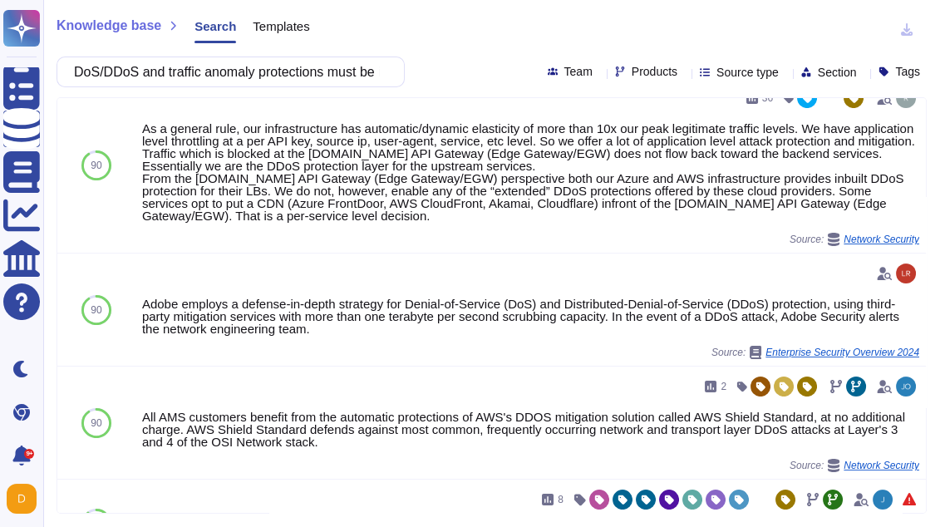
scroll to position [743, 0]
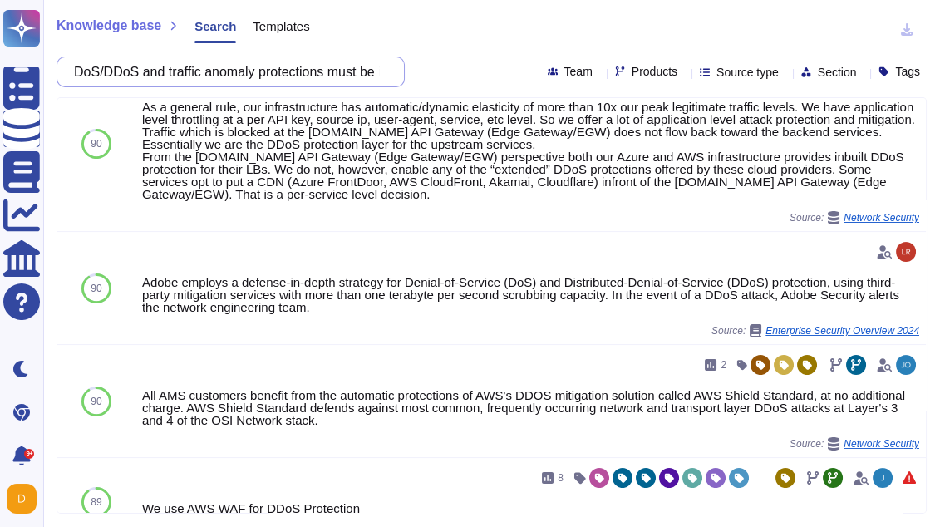
click at [197, 78] on input "DoS/DDoS and traffic anomaly protections must be in place, e.g. network configu…" at bounding box center [227, 71] width 322 height 29
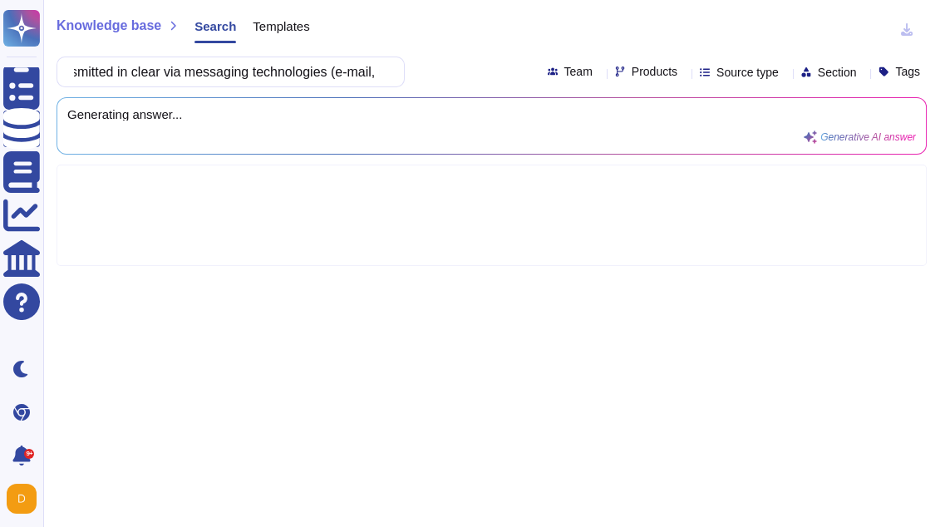
scroll to position [0, 0]
click at [145, 73] on input "• FINCANTIERI data must NOT be transmitted in clear via messaging technologies …" at bounding box center [227, 71] width 322 height 29
drag, startPoint x: 117, startPoint y: 74, endPoint x: 57, endPoint y: 76, distance: 59.8
click at [57, 76] on div "• Customer data must NOT be transmitted in clear via messaging technologies (e-…" at bounding box center [230, 71] width 348 height 31
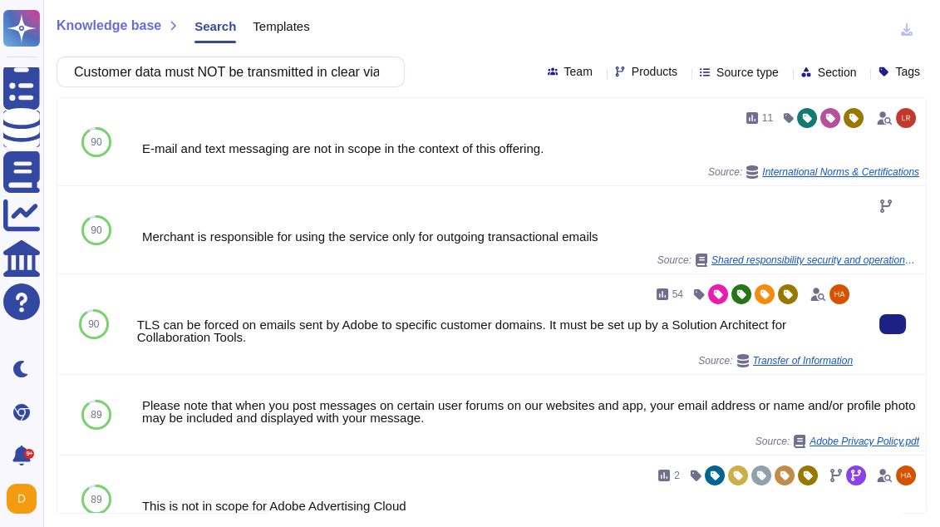
click at [520, 349] on div "54 TLS can be forced on emails sent by Adobe to specific customer domains. It m…" at bounding box center [494, 324] width 715 height 86
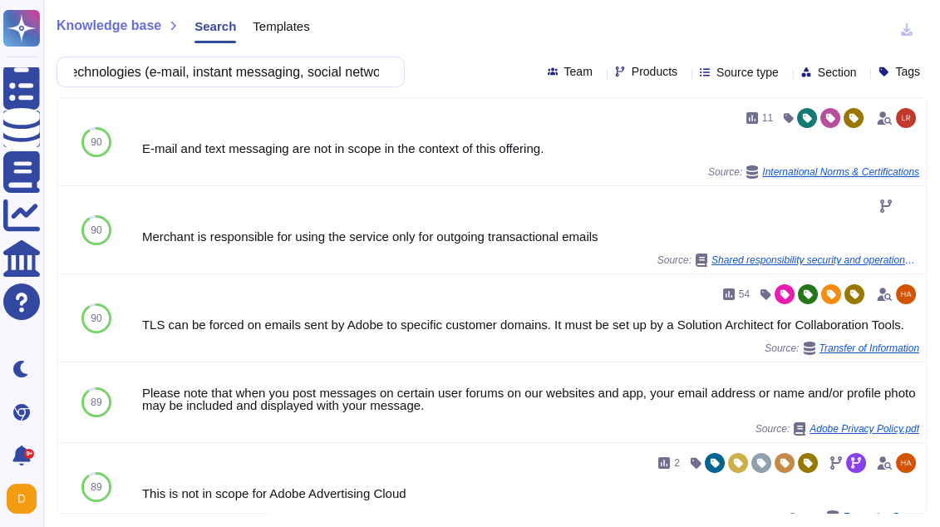
scroll to position [0, 388]
drag, startPoint x: 216, startPoint y: 76, endPoint x: 174, endPoint y: 73, distance: 41.6
click at [174, 73] on input "Customer data must NOT be transmitted in clear via messaging technologies (e-ma…" at bounding box center [227, 71] width 322 height 29
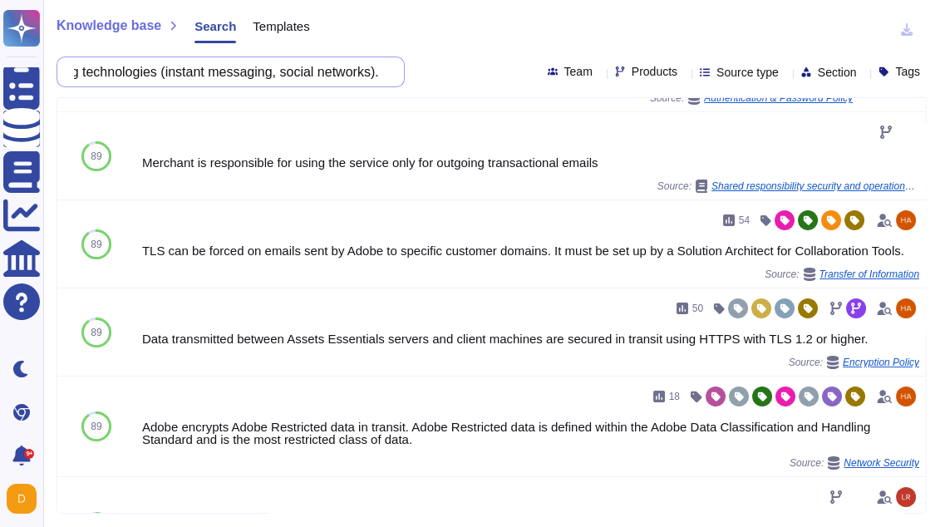
scroll to position [190, 0]
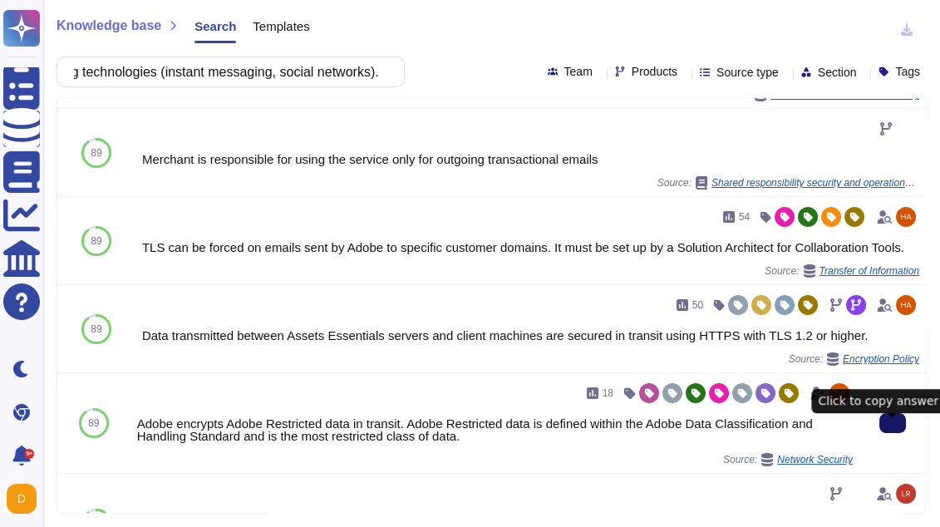
type input "Customer data must NOT be transmitted in clear via messaging technologies (inst…"
click at [882, 433] on button at bounding box center [892, 423] width 27 height 20
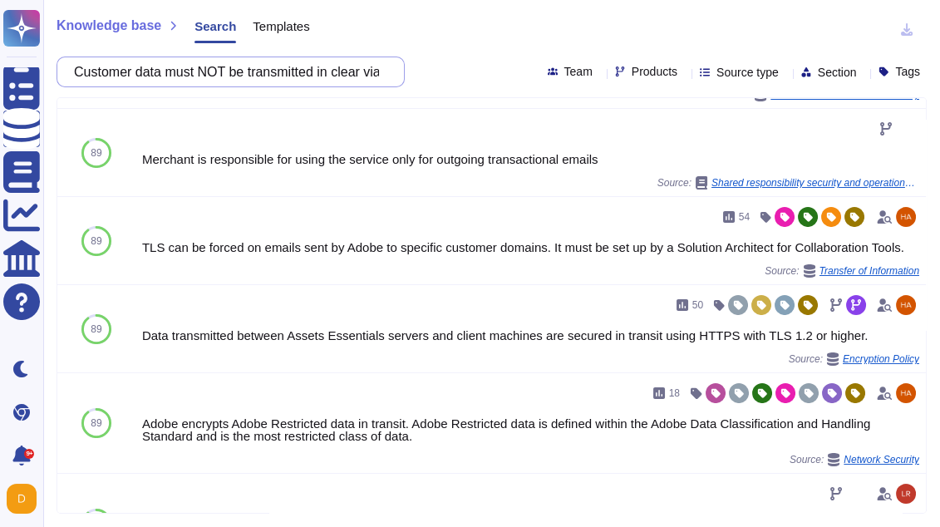
click at [197, 81] on input "Customer data must NOT be transmitted in clear via messaging technologies (inst…" at bounding box center [227, 71] width 322 height 29
paste input "FINCANTIERI data must always be protected with standard encryption and strong p…"
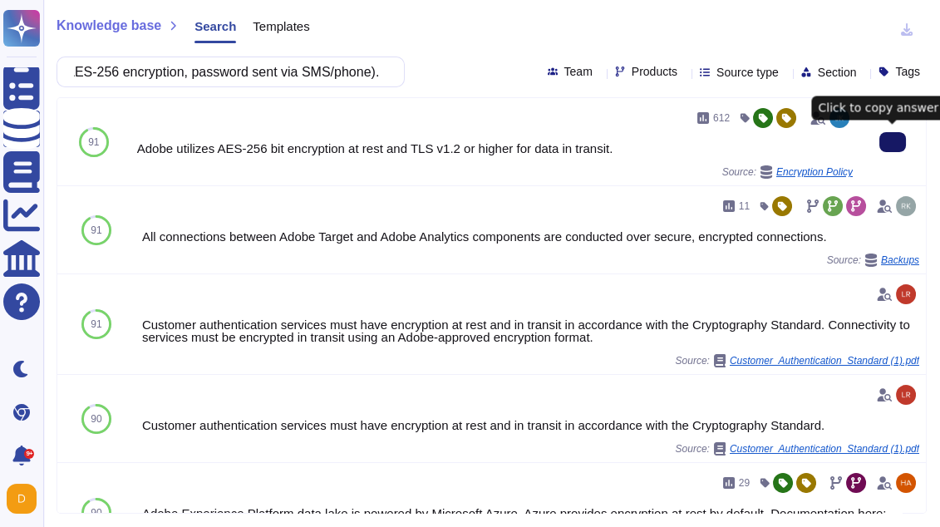
type input "FINCANTIERI data must always be protected with standard encryption and strong p…"
click at [879, 136] on button at bounding box center [892, 142] width 27 height 20
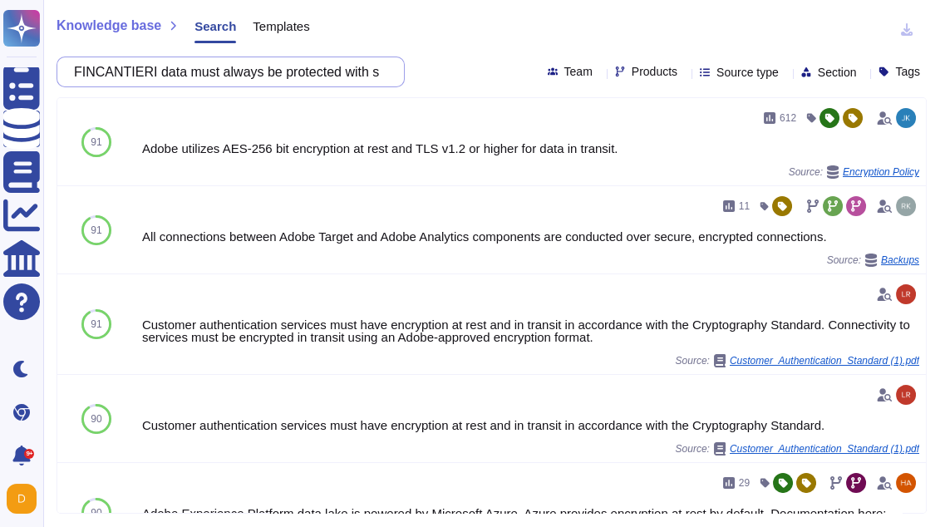
click at [288, 77] on input "FINCANTIERI data must always be protected with standard encryption and strong p…" at bounding box center [227, 71] width 322 height 29
paste input "• All services exposed on the Internet must use protocols ensuring confidential…"
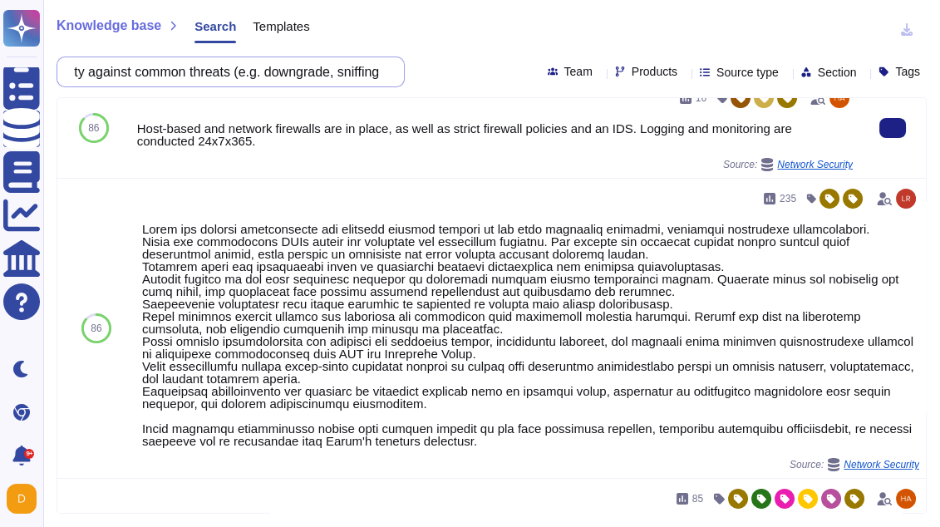
scroll to position [109, 0]
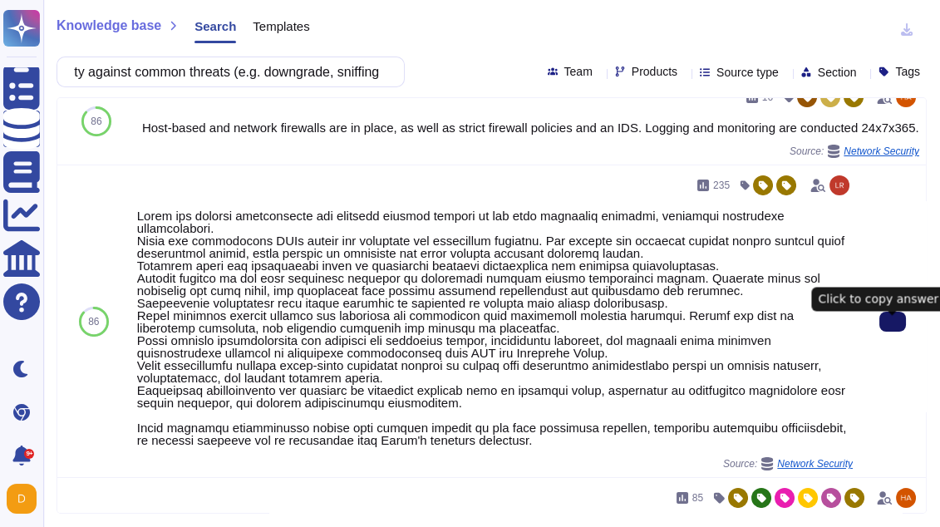
type input "• All services exposed on the Internet must use protocols ensuring confidential…"
